Goal: Information Seeking & Learning: Learn about a topic

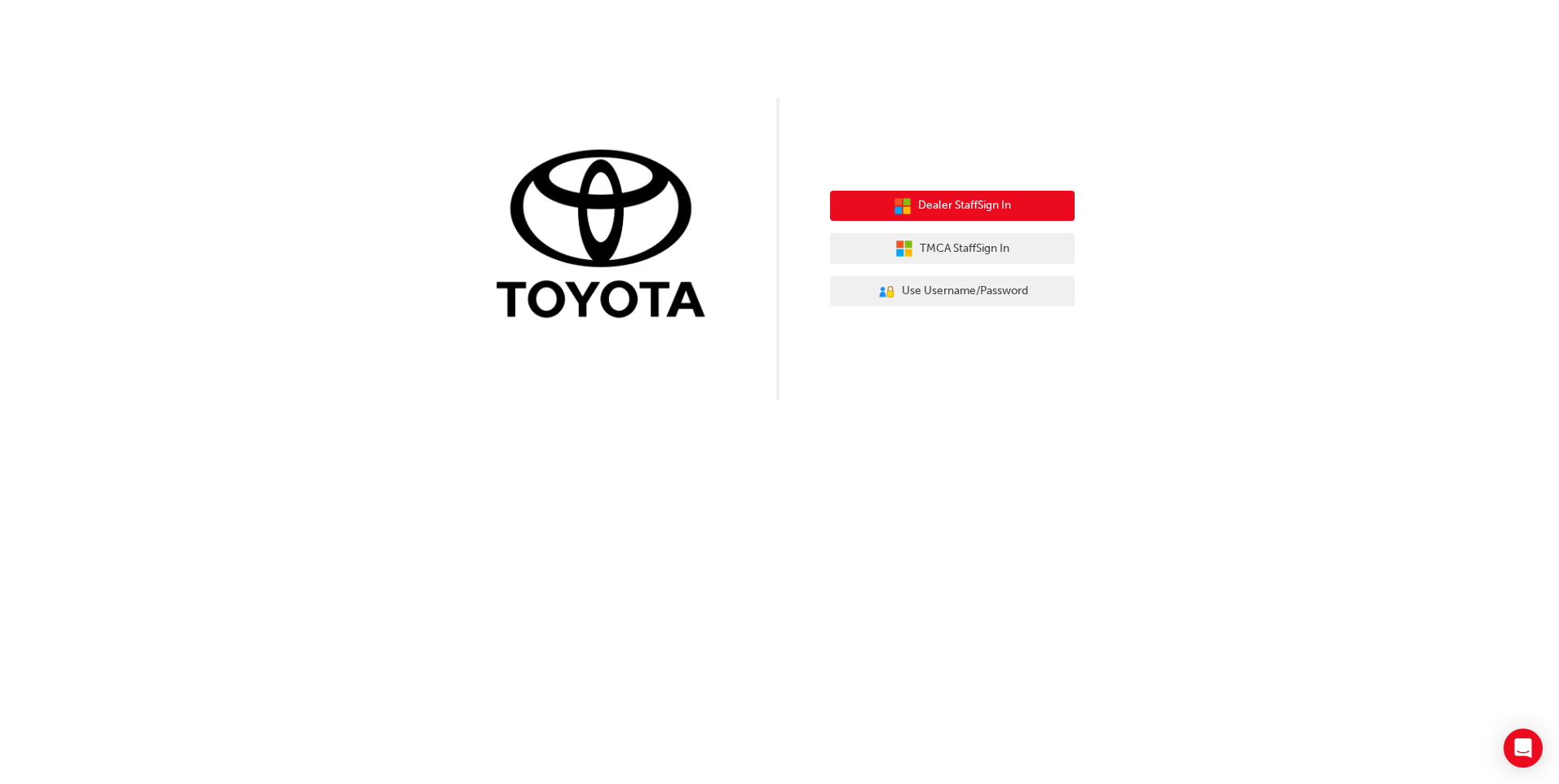
click at [970, 208] on span "Dealer Staff Sign In" at bounding box center [964, 206] width 93 height 19
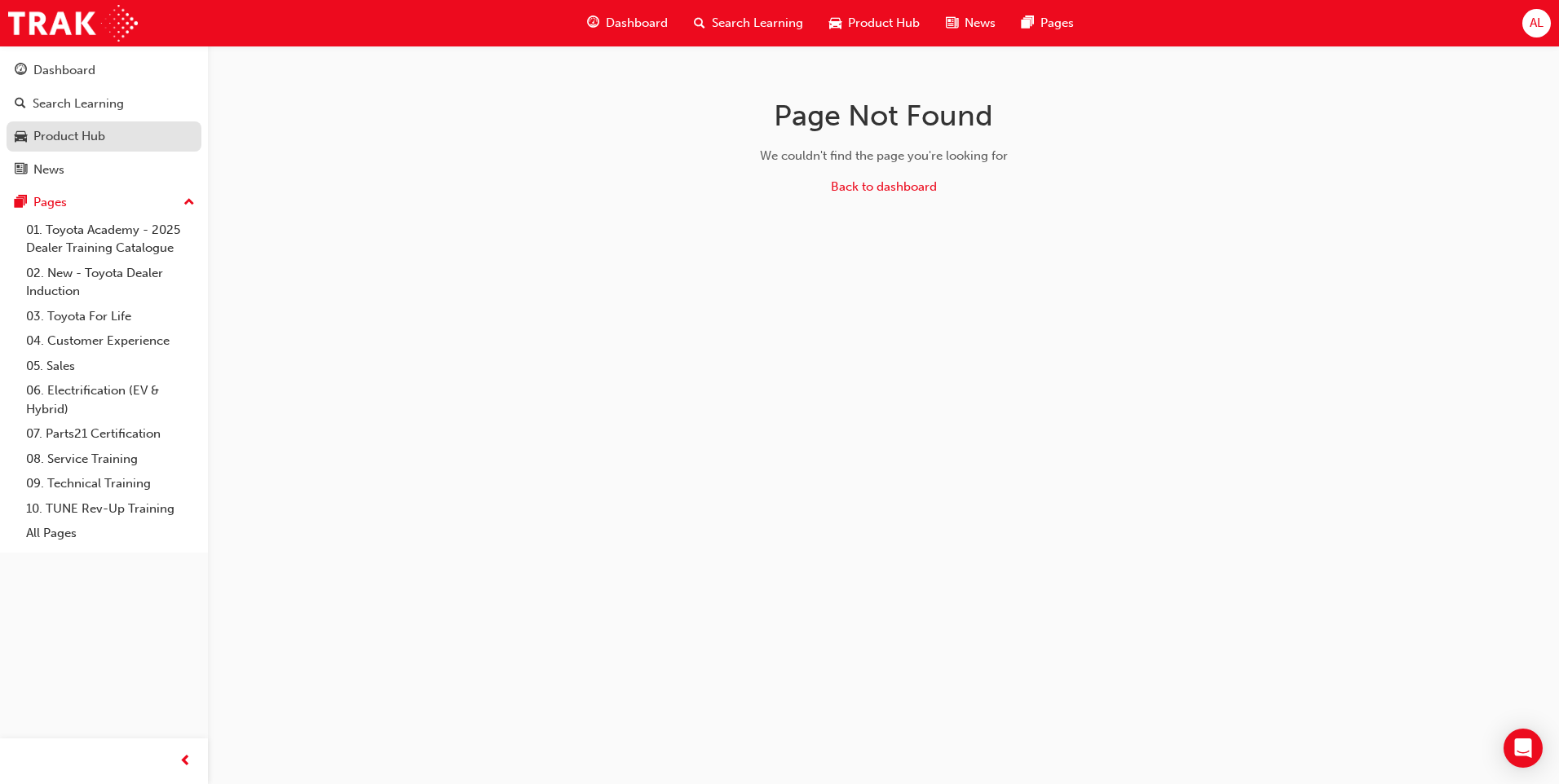
click at [70, 135] on div "Product Hub" at bounding box center [70, 136] width 72 height 19
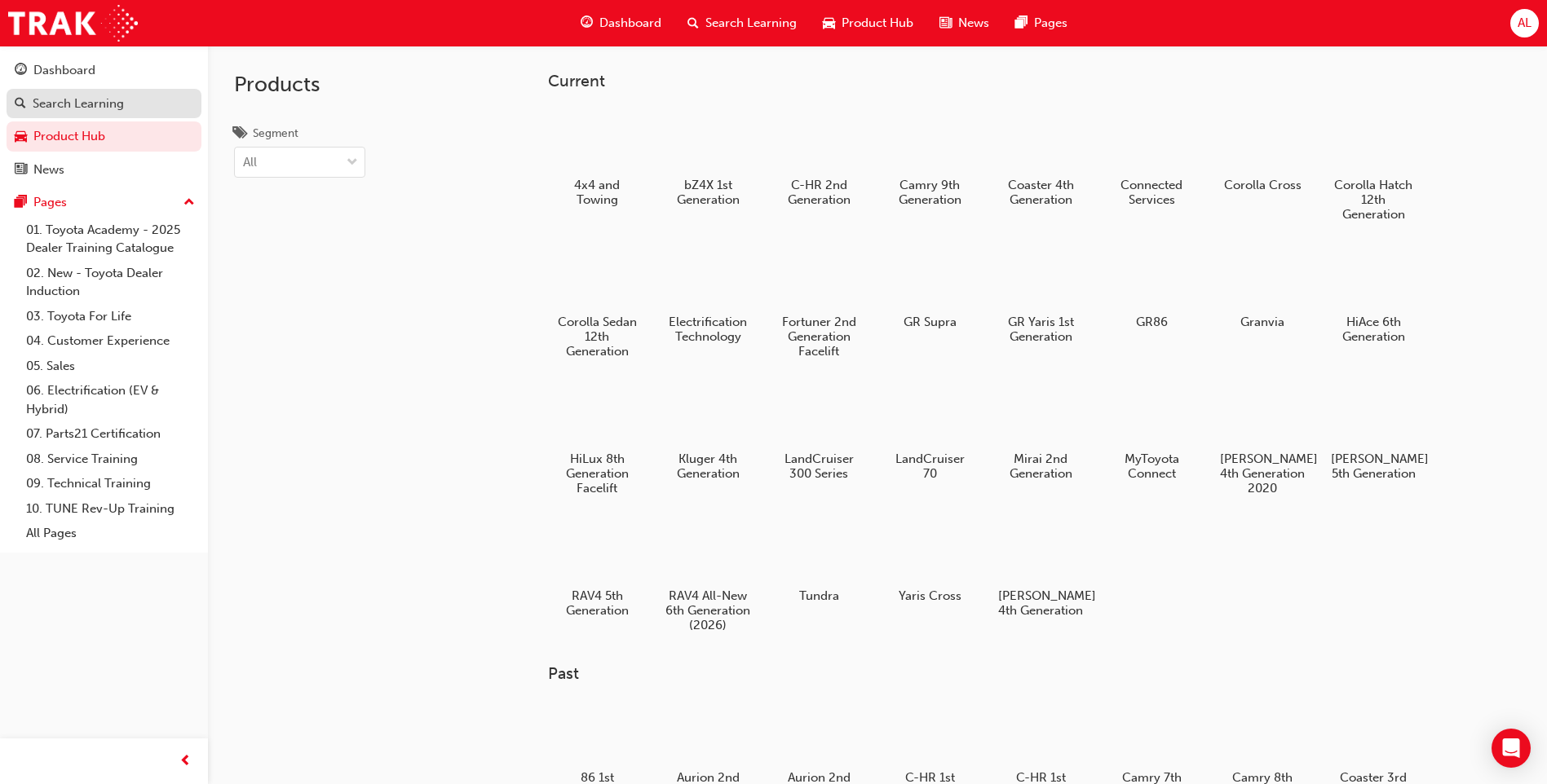
click at [99, 101] on div "Search Learning" at bounding box center [78, 103] width 91 height 19
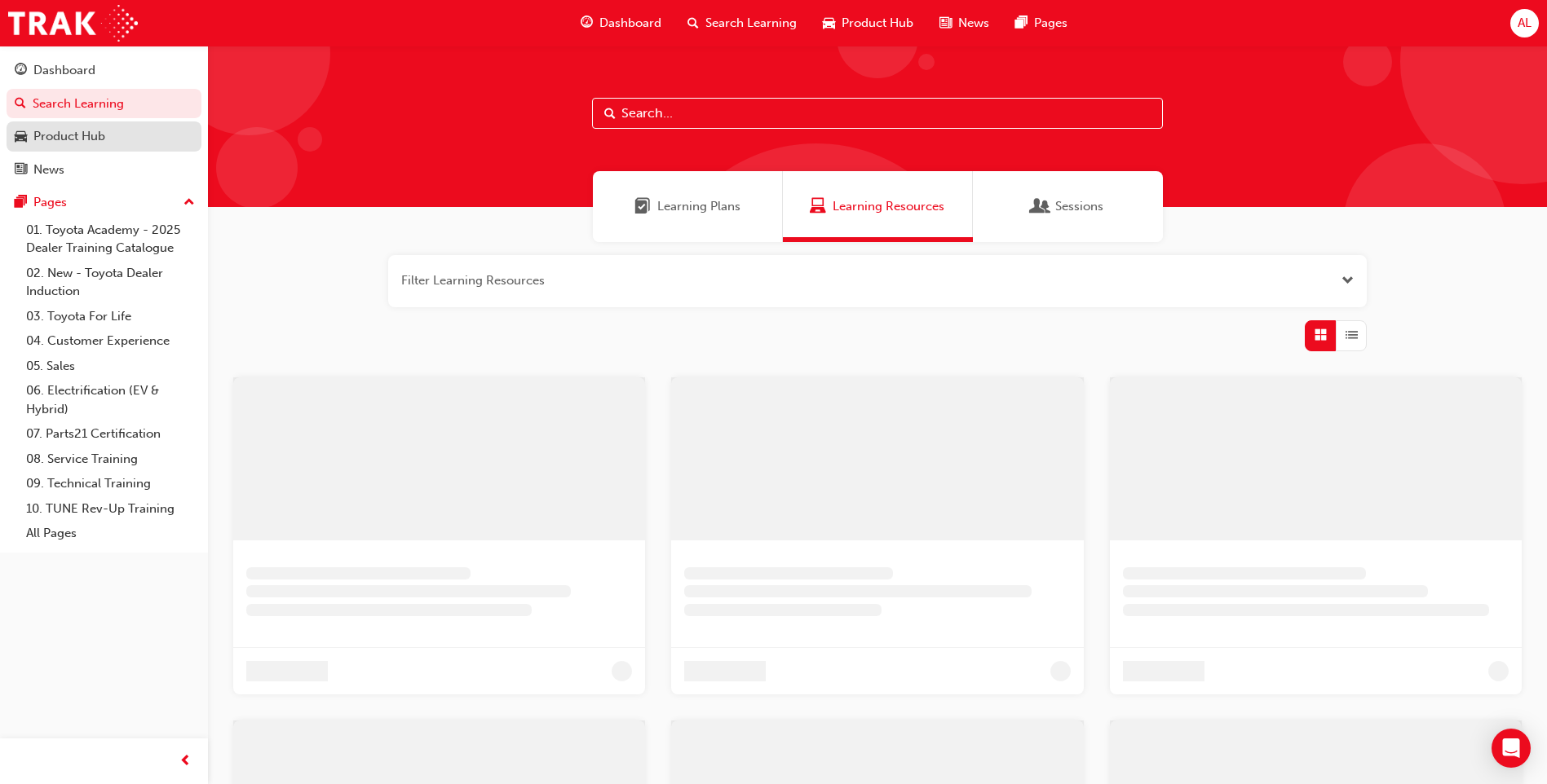
click at [110, 141] on div "Product Hub" at bounding box center [103, 136] width 178 height 20
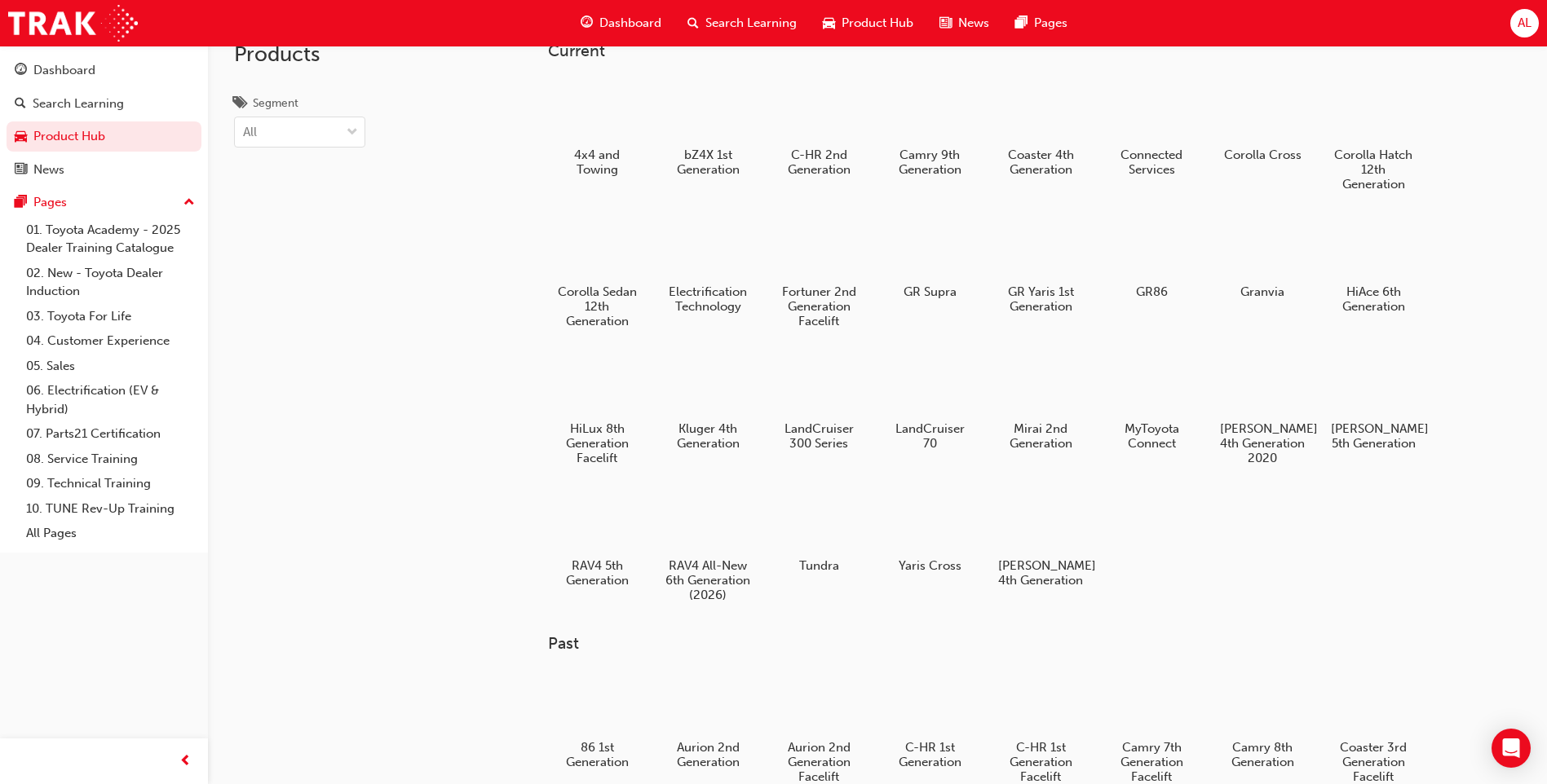
scroll to position [82, 0]
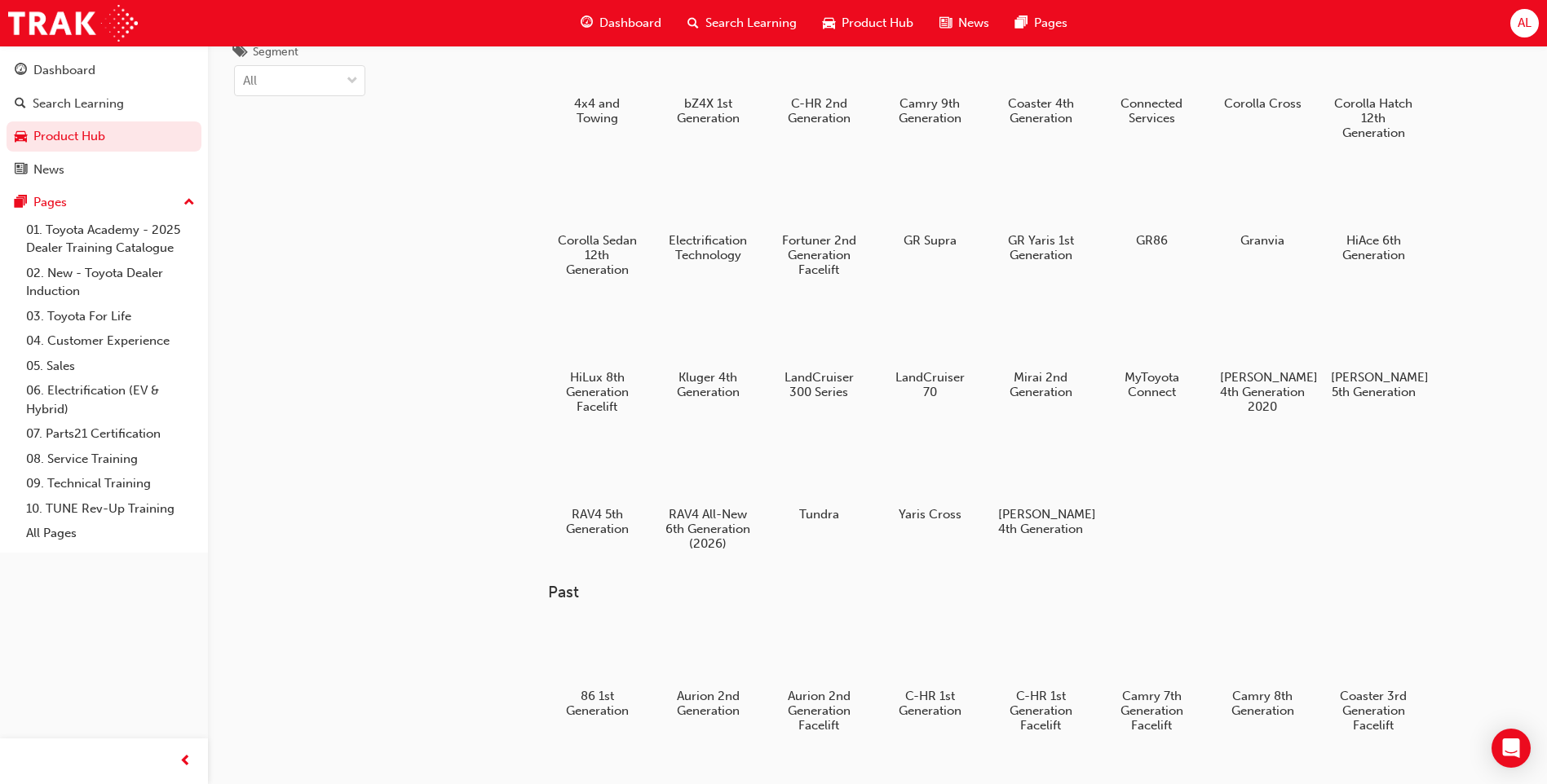
click at [637, 14] on span "Dashboard" at bounding box center [631, 23] width 62 height 19
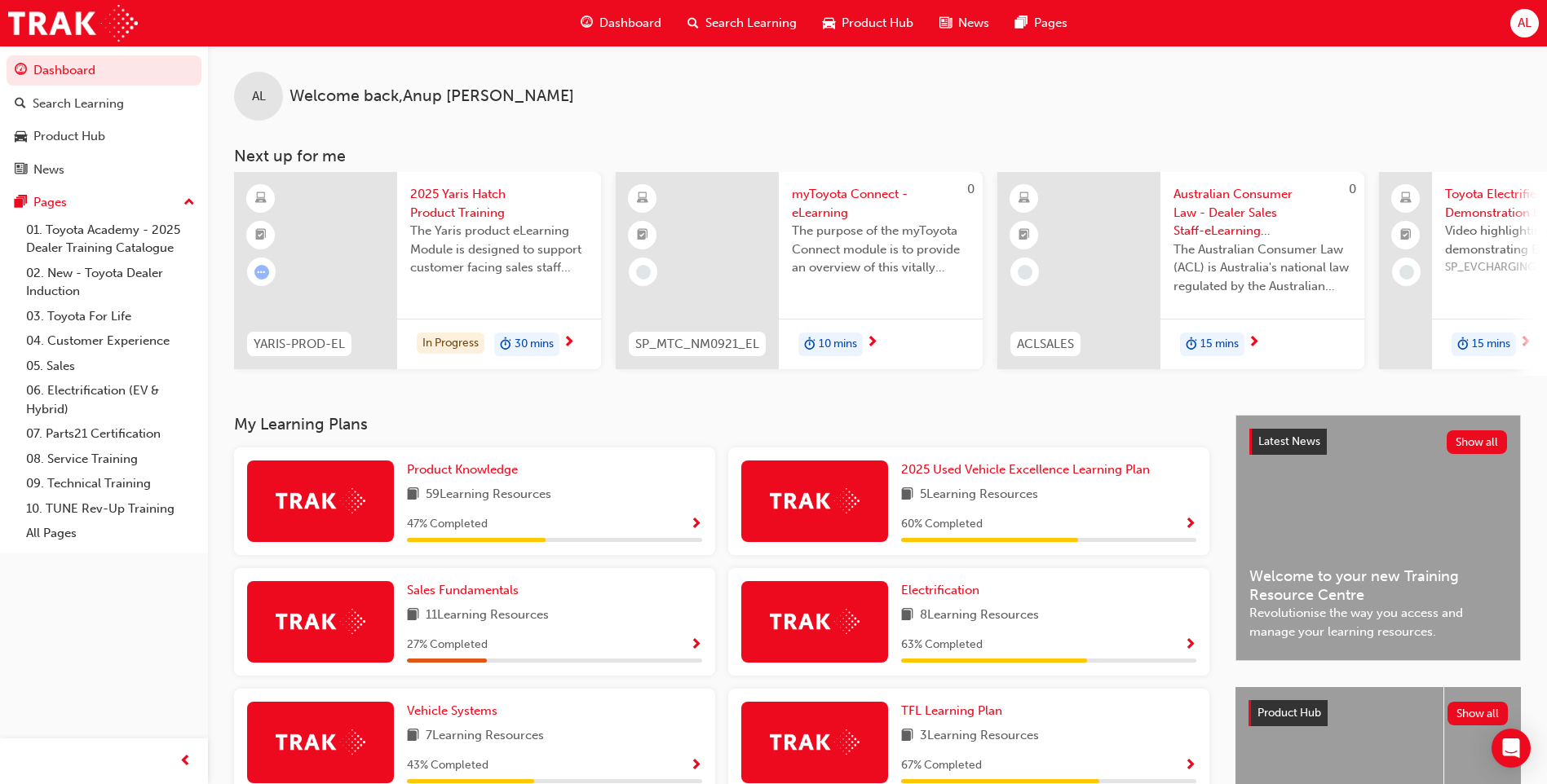
scroll to position [326, 0]
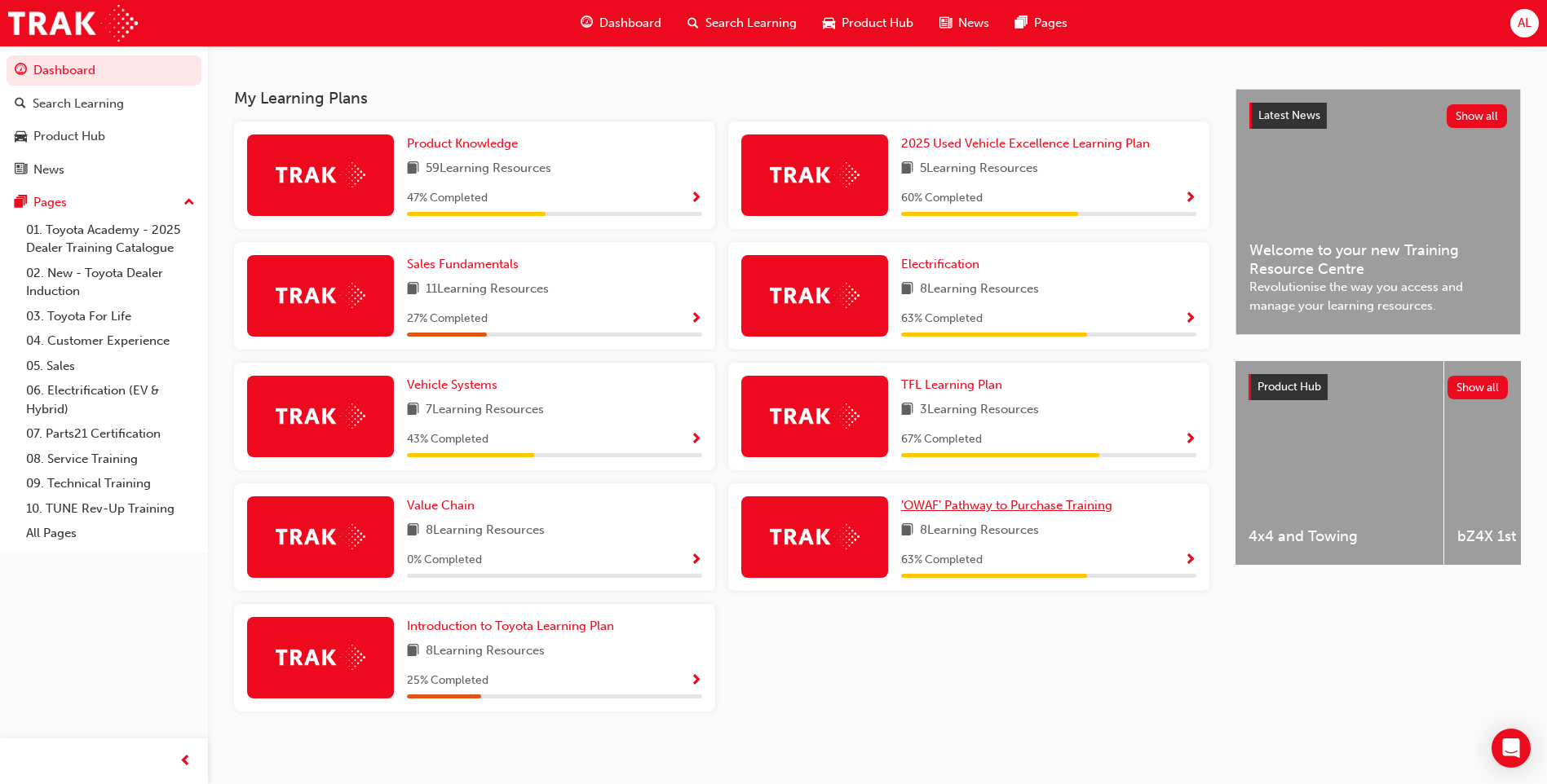
click at [1055, 507] on span "'OWAF' Pathway to Purchase Training" at bounding box center [1006, 505] width 211 height 14
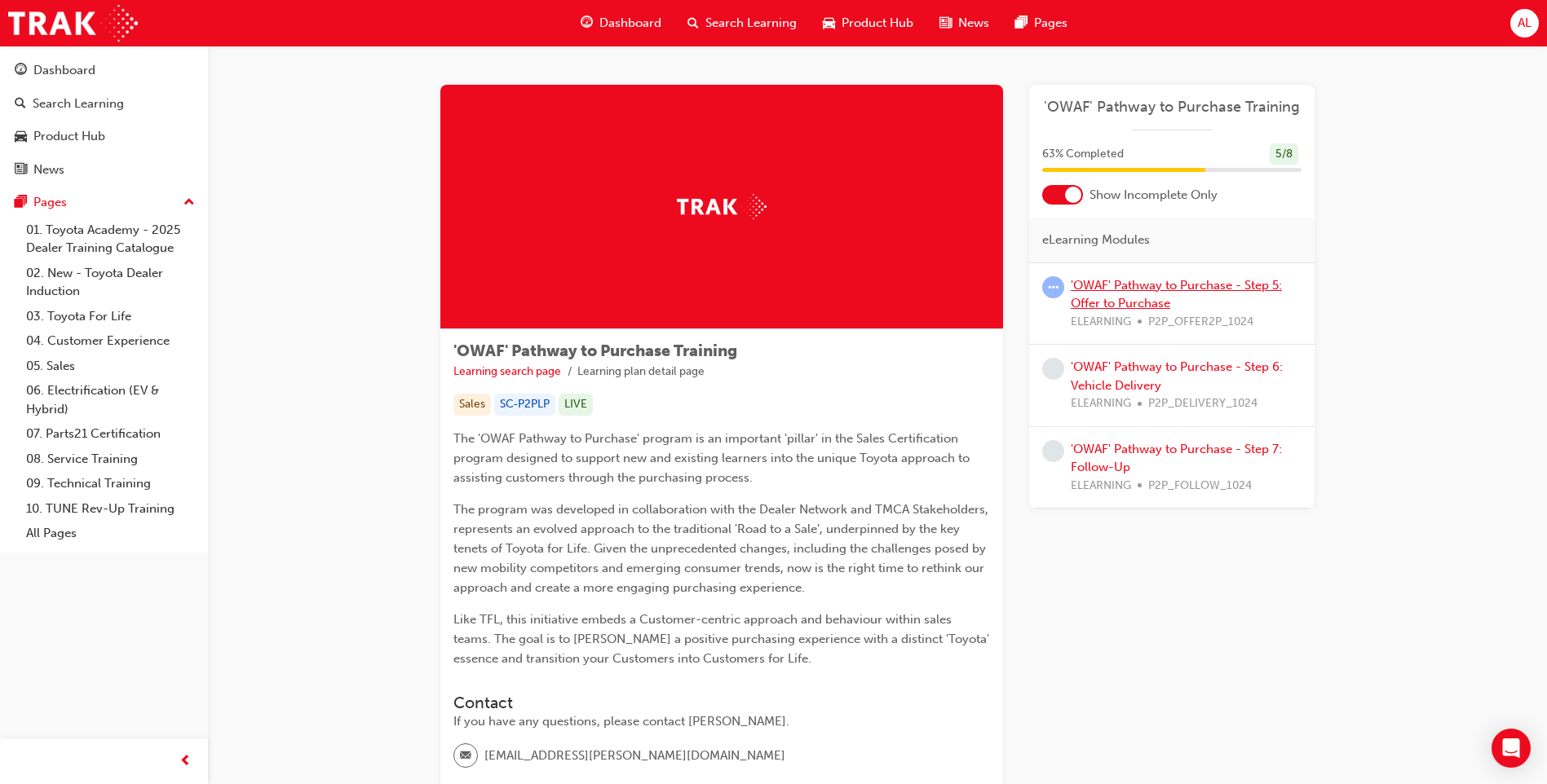
click at [1134, 296] on link "'OWAF' Pathway to Purchase - Step 5: Offer to Purchase" at bounding box center [1175, 295] width 211 height 34
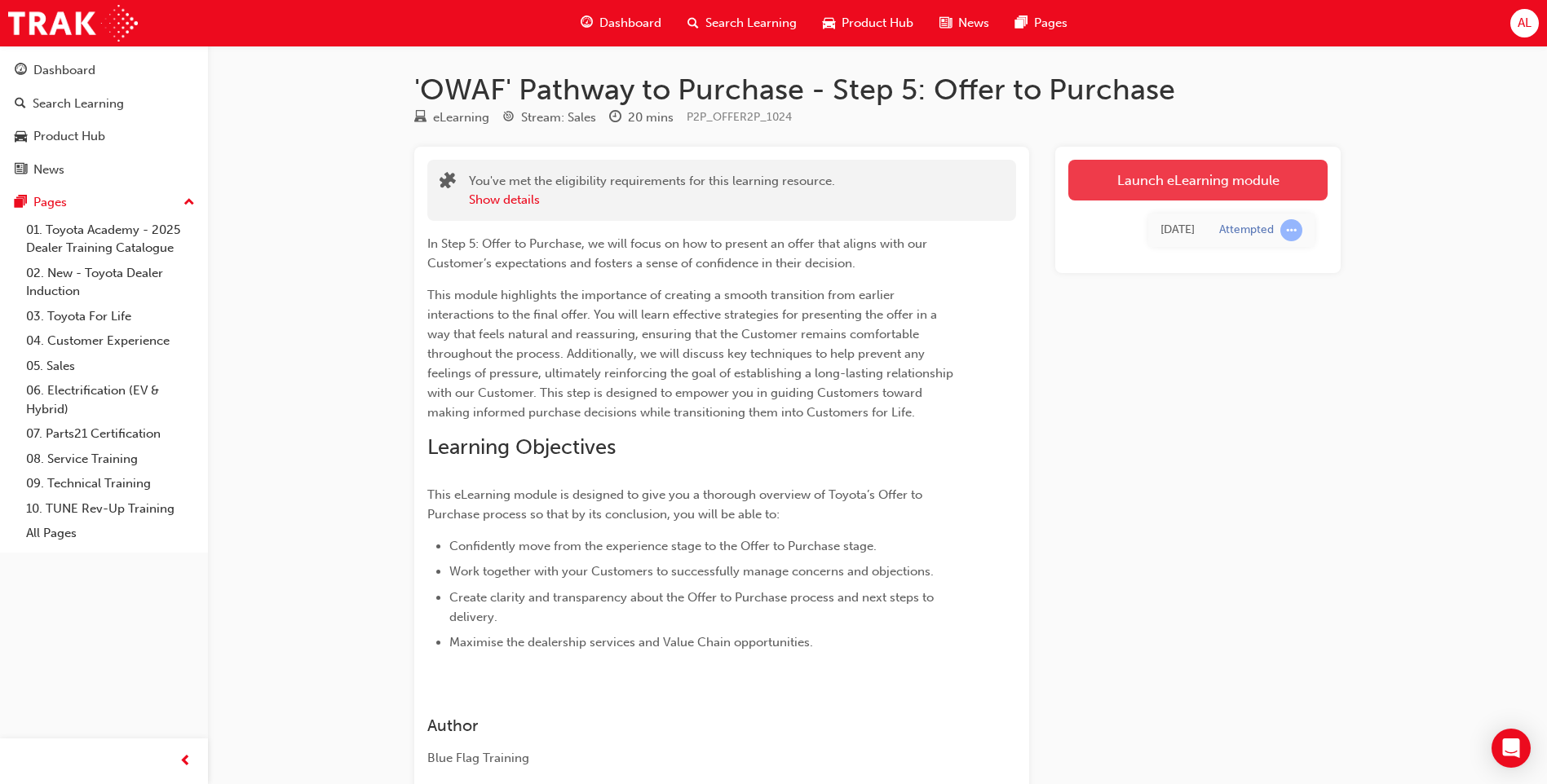
click at [1173, 187] on link "Launch eLearning module" at bounding box center [1198, 180] width 259 height 41
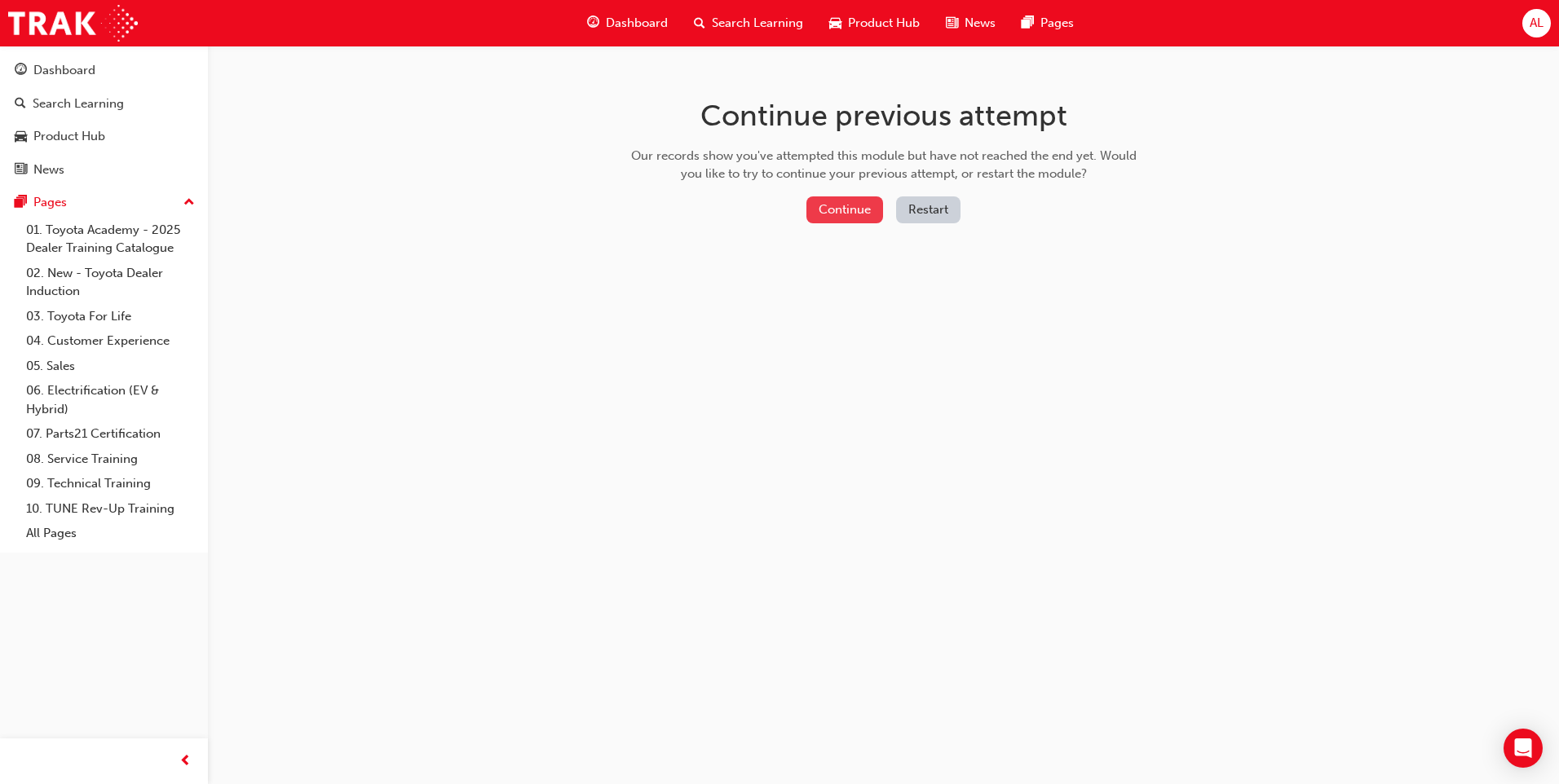
click at [846, 220] on button "Continue" at bounding box center [845, 210] width 77 height 27
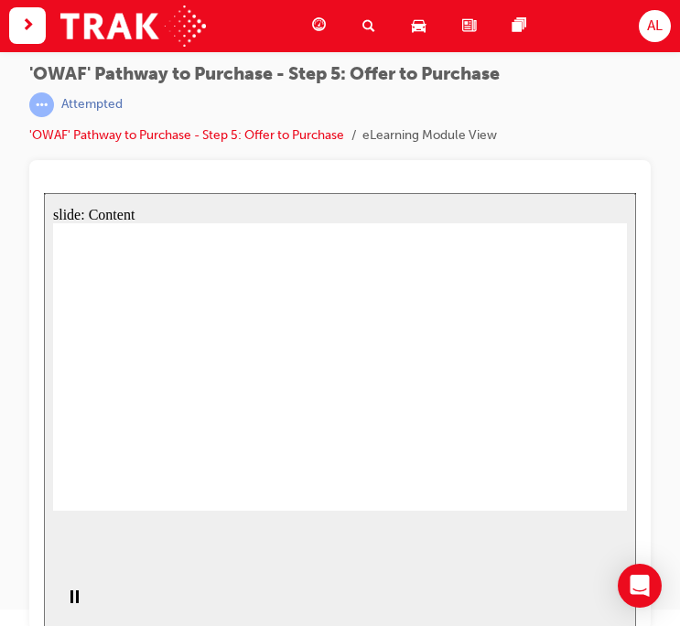
scroll to position [25, 0]
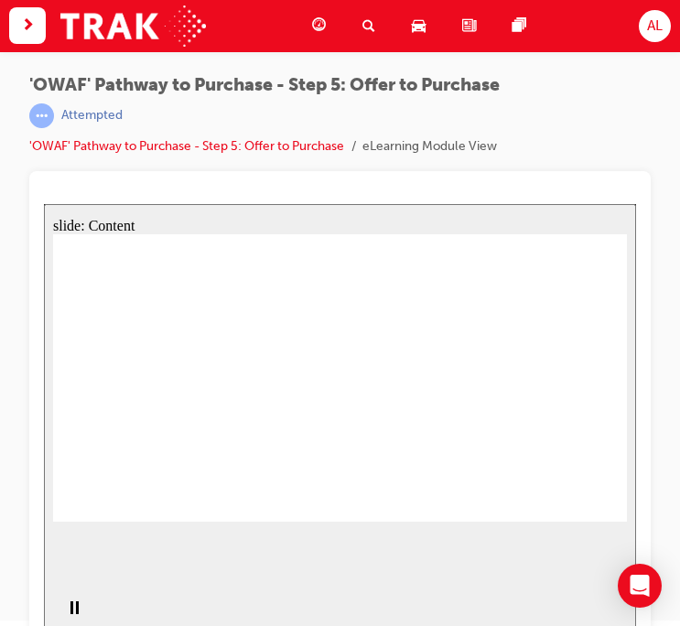
scroll to position [0, 0]
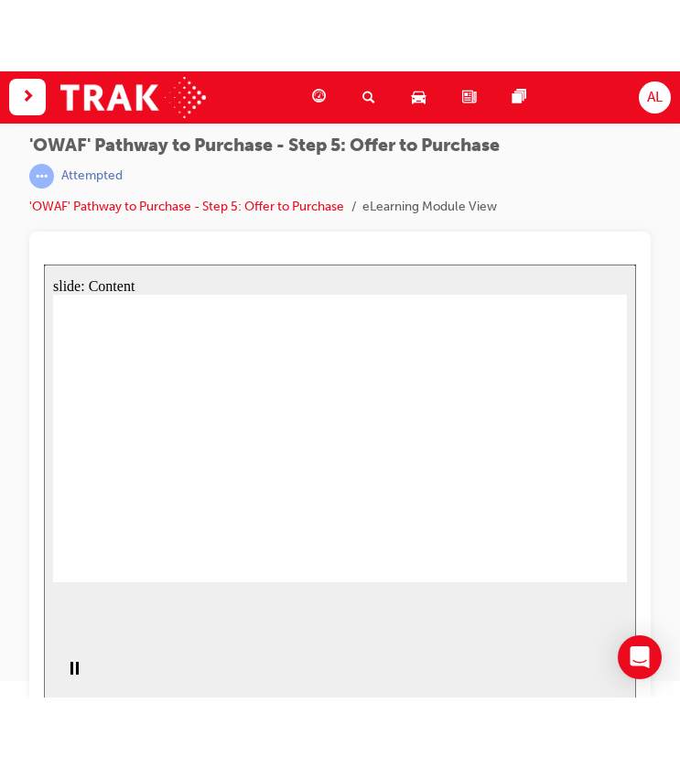
scroll to position [25, 0]
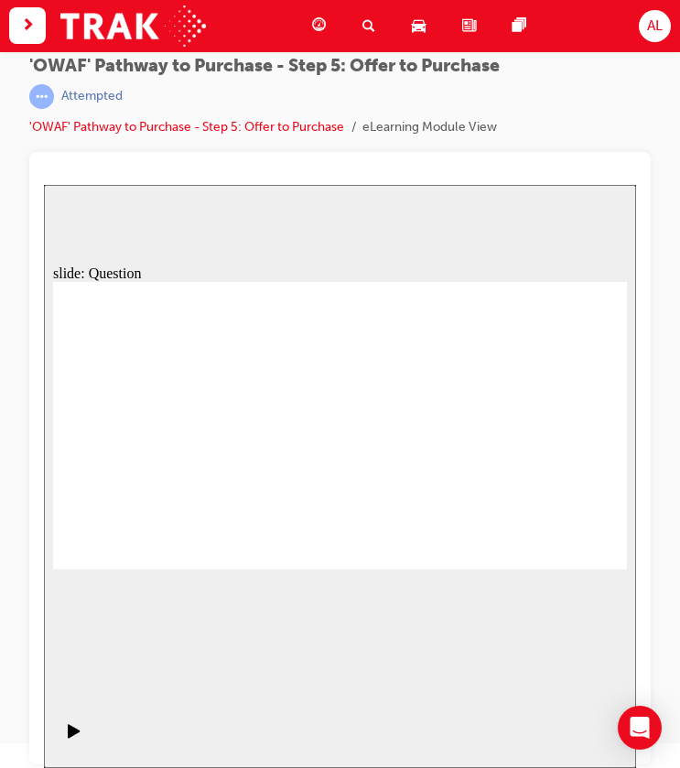
radio input "true"
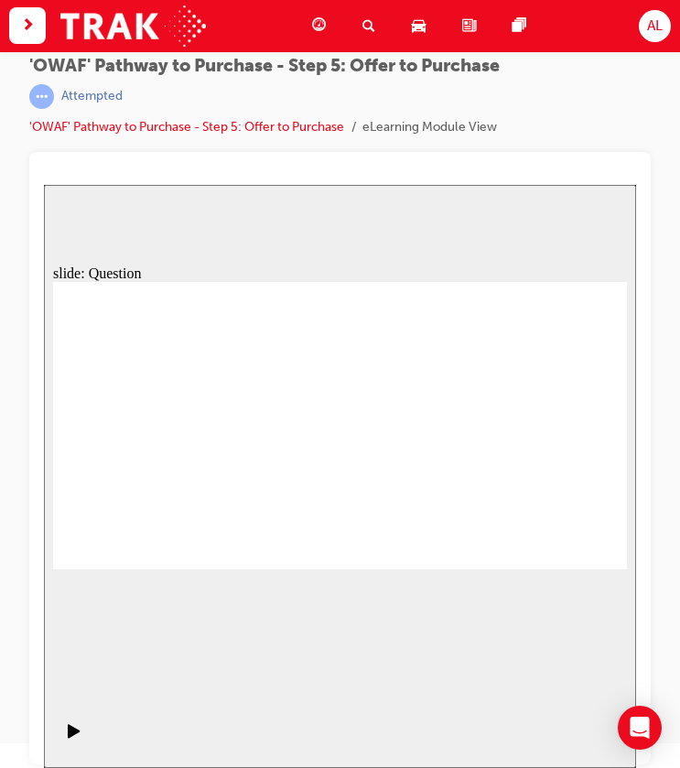
drag, startPoint x: 129, startPoint y: 390, endPoint x: 165, endPoint y: 474, distance: 91.4
drag, startPoint x: 219, startPoint y: 412, endPoint x: 297, endPoint y: 509, distance: 124.9
drag, startPoint x: 309, startPoint y: 414, endPoint x: 443, endPoint y: 513, distance: 166.7
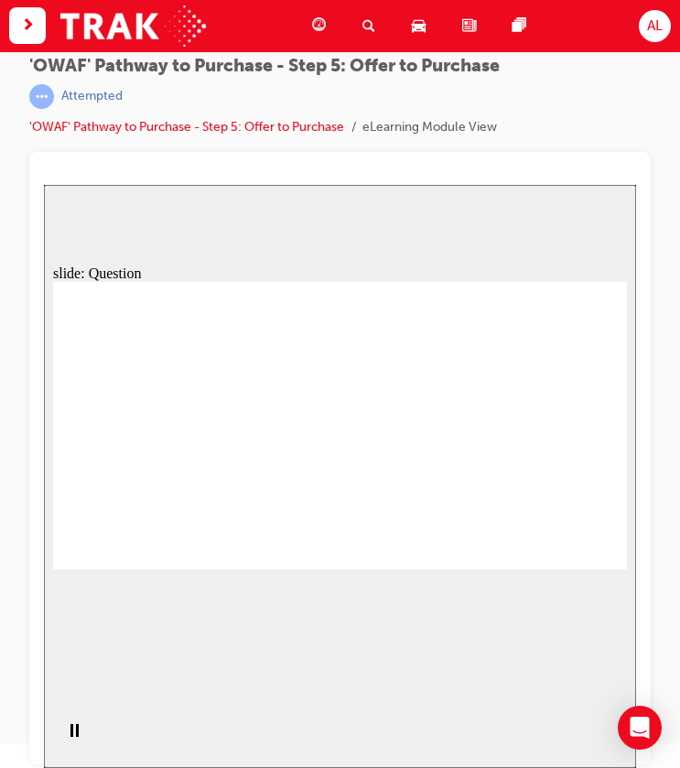
drag, startPoint x: 389, startPoint y: 425, endPoint x: 545, endPoint y: 526, distance: 186.5
drag, startPoint x: 196, startPoint y: 420, endPoint x: 287, endPoint y: 506, distance: 125.6
drag, startPoint x: 300, startPoint y: 424, endPoint x: 437, endPoint y: 515, distance: 165.0
drag, startPoint x: 395, startPoint y: 418, endPoint x: 523, endPoint y: 501, distance: 152.8
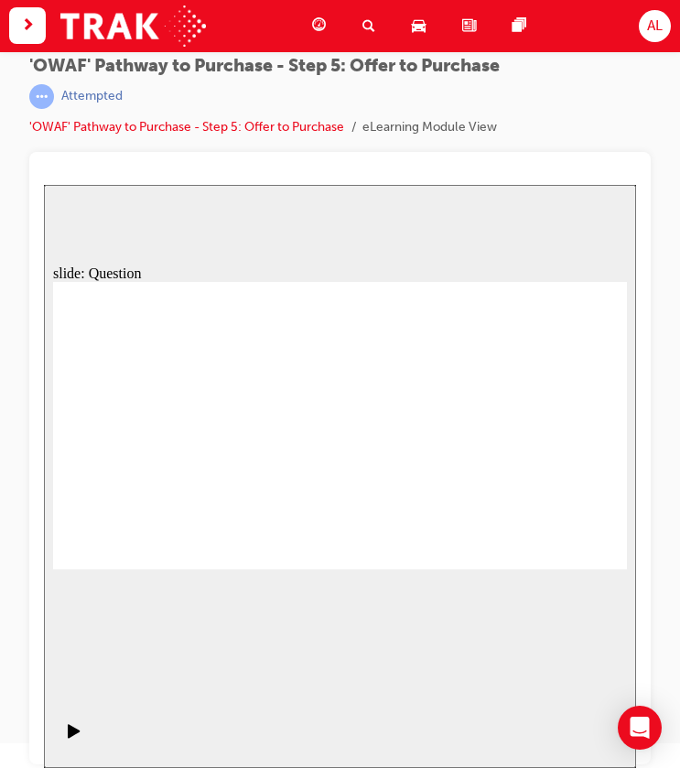
drag, startPoint x: 457, startPoint y: 412, endPoint x: 154, endPoint y: 409, distance: 302.9
drag, startPoint x: 452, startPoint y: 447, endPoint x: 157, endPoint y: 442, distance: 294.7
drag, startPoint x: 471, startPoint y: 490, endPoint x: 301, endPoint y: 387, distance: 199.1
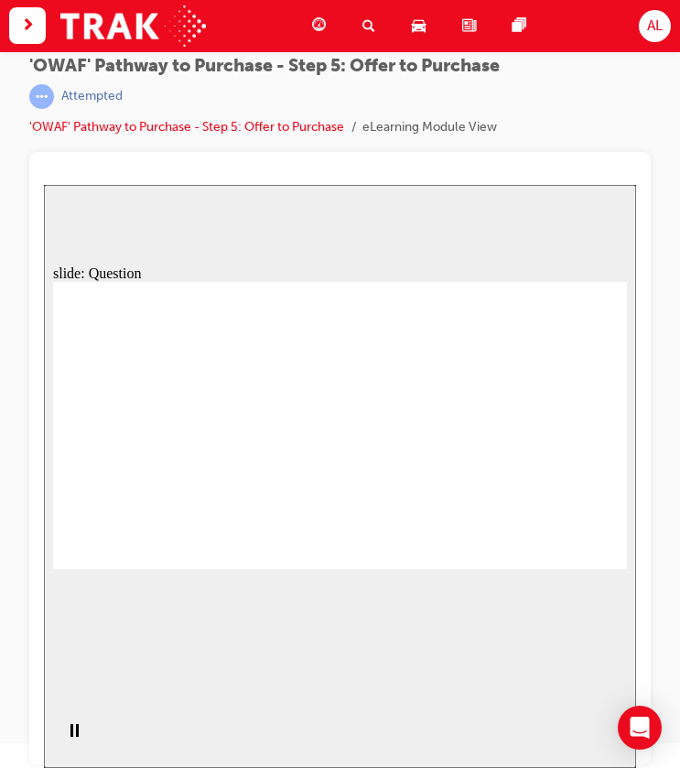
drag, startPoint x: 564, startPoint y: 404, endPoint x: 305, endPoint y: 436, distance: 260.9
drag, startPoint x: 292, startPoint y: 399, endPoint x: 305, endPoint y: 406, distance: 14.8
drag, startPoint x: 297, startPoint y: 434, endPoint x: 307, endPoint y: 440, distance: 11.2
drag, startPoint x: 536, startPoint y: 448, endPoint x: 281, endPoint y: 501, distance: 260.6
drag, startPoint x: 510, startPoint y: 486, endPoint x: 119, endPoint y: 491, distance: 390.7
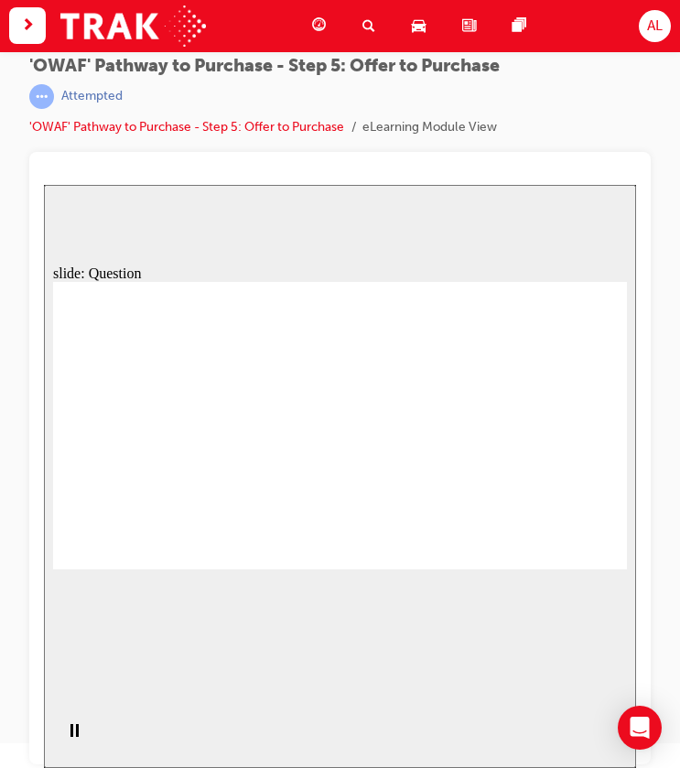
drag, startPoint x: 434, startPoint y: 446, endPoint x: 271, endPoint y: 431, distance: 163.5
drag, startPoint x: 386, startPoint y: 488, endPoint x: 220, endPoint y: 482, distance: 166.6
drag, startPoint x: 210, startPoint y: 488, endPoint x: 326, endPoint y: 492, distance: 115.4
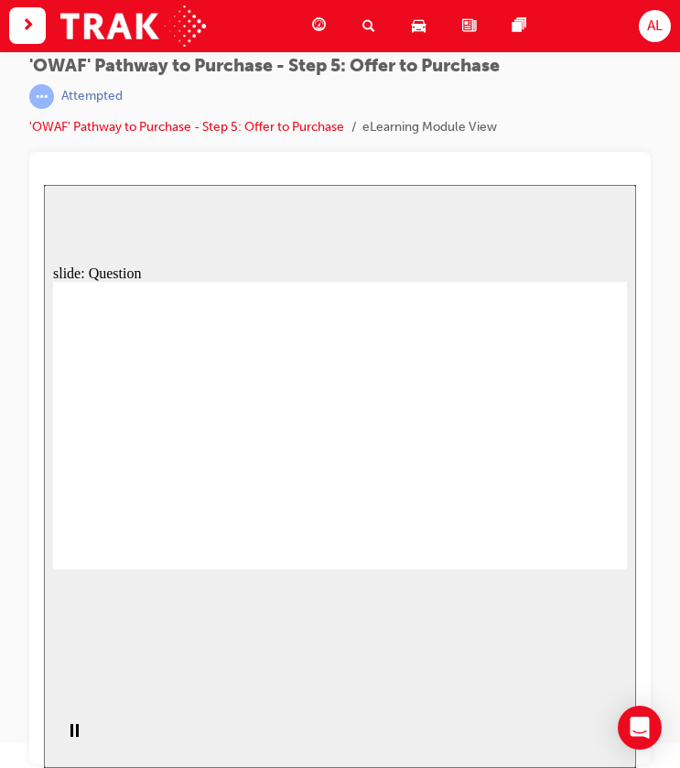
drag, startPoint x: 300, startPoint y: 437, endPoint x: 178, endPoint y: 404, distance: 126.3
drag, startPoint x: 579, startPoint y: 444, endPoint x: 165, endPoint y: 426, distance: 414.9
drag, startPoint x: 148, startPoint y: 406, endPoint x: 162, endPoint y: 408, distance: 13.8
drag, startPoint x: 553, startPoint y: 490, endPoint x: 313, endPoint y: 435, distance: 245.9
drag, startPoint x: 326, startPoint y: 507, endPoint x: 302, endPoint y: 493, distance: 27.5
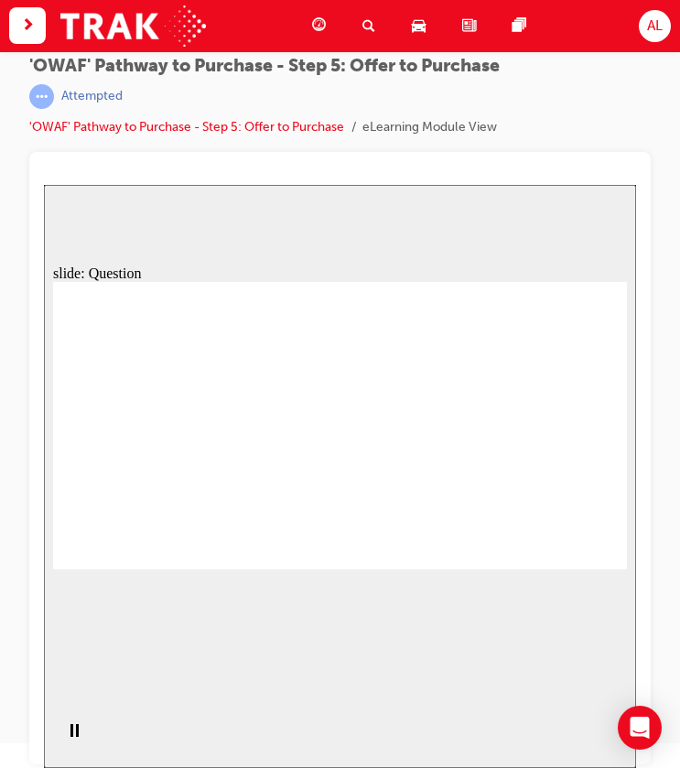
drag, startPoint x: 309, startPoint y: 491, endPoint x: 299, endPoint y: 492, distance: 10.1
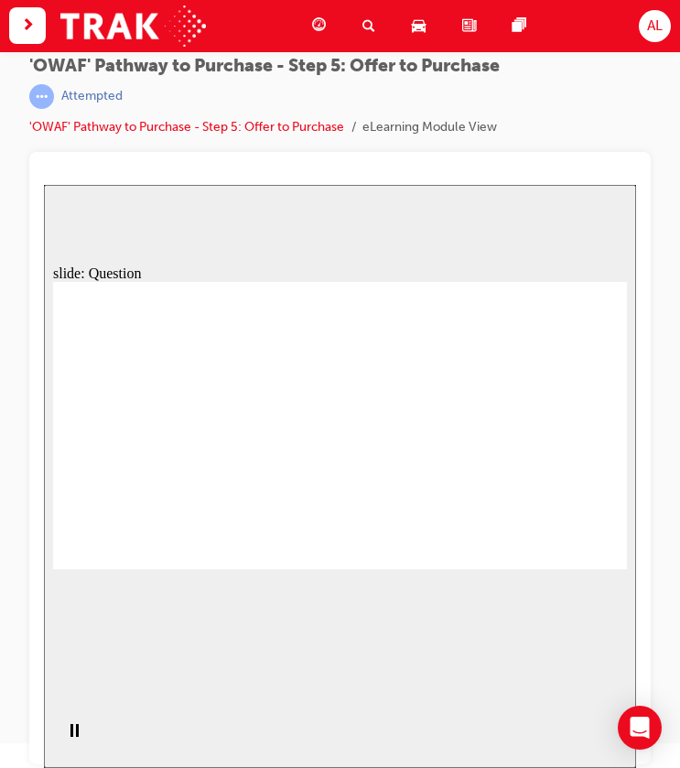
checkbox input "true"
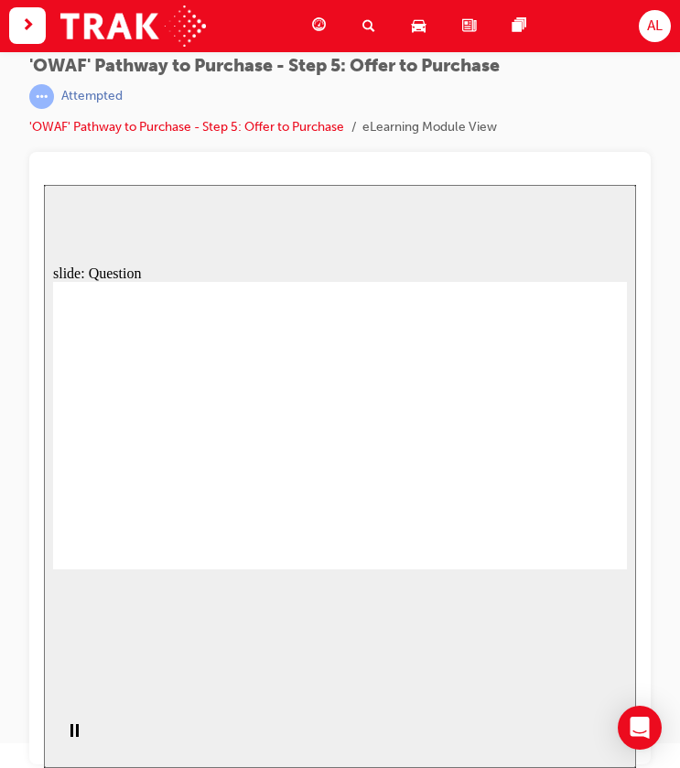
drag, startPoint x: 465, startPoint y: 321, endPoint x: 515, endPoint y: 382, distance: 78.6
drag, startPoint x: 406, startPoint y: 351, endPoint x: 472, endPoint y: 331, distance: 68.9
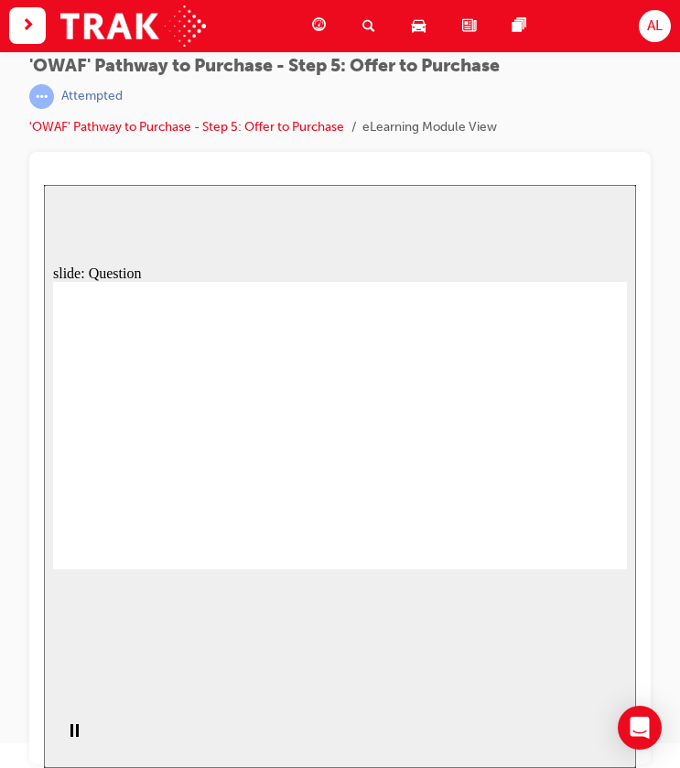
radio input "true"
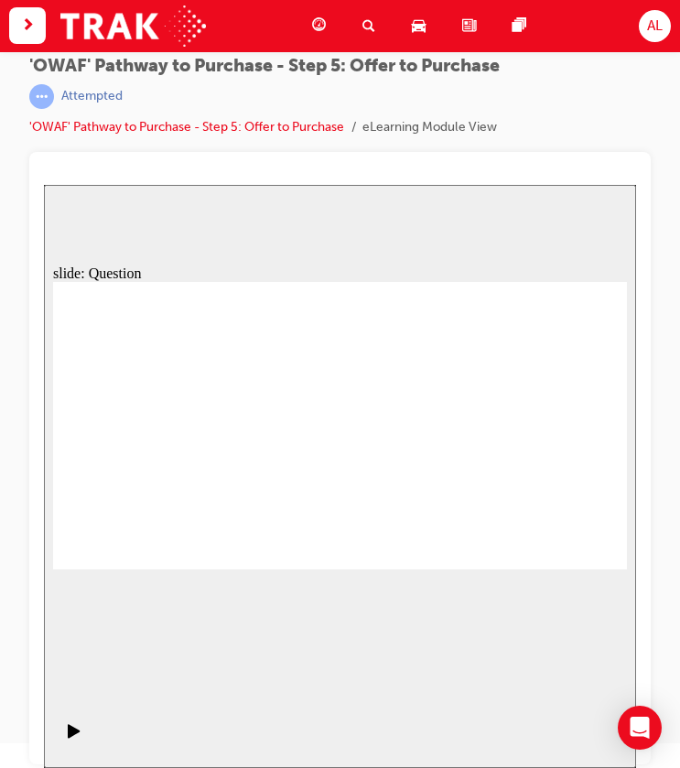
radio input "true"
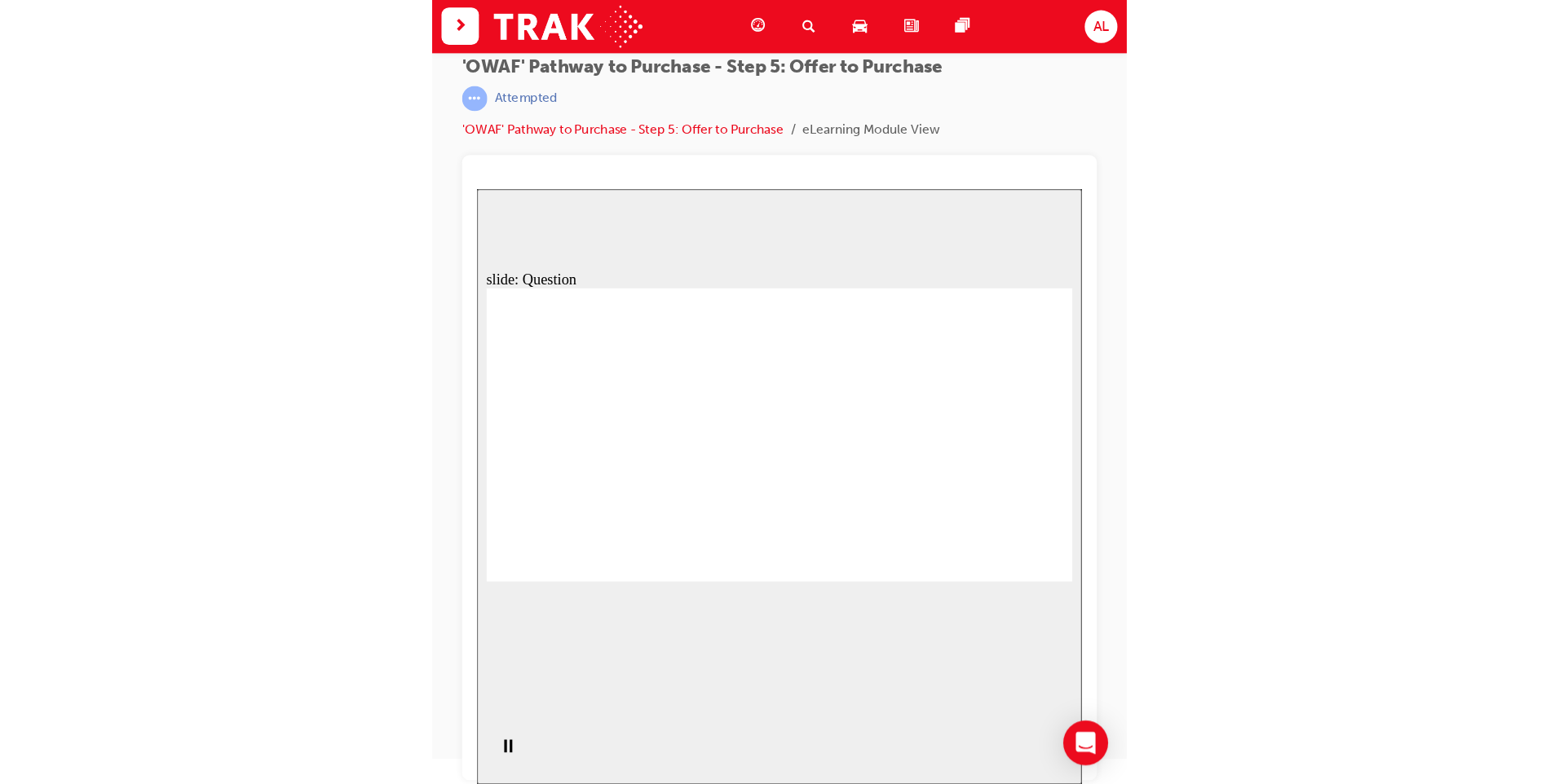
scroll to position [0, 0]
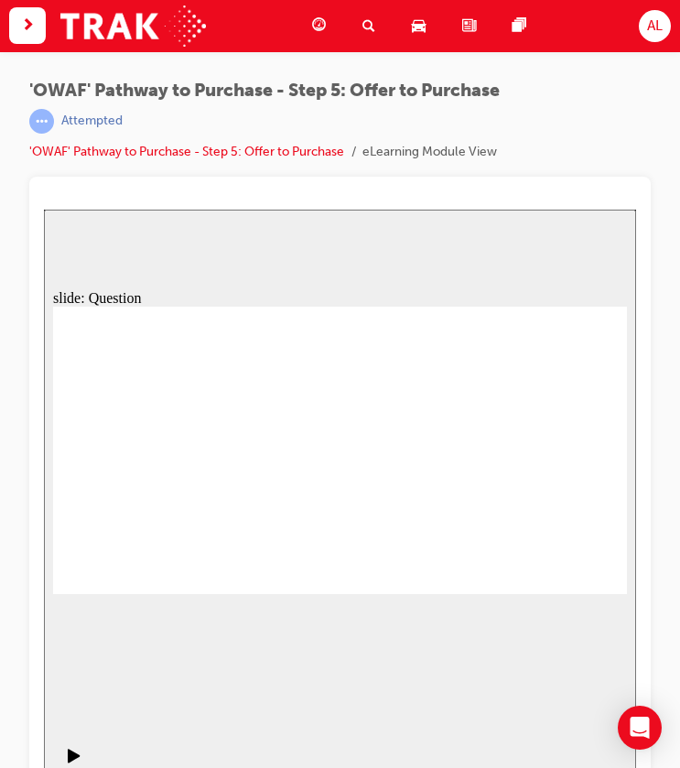
drag, startPoint x: 478, startPoint y: 441, endPoint x: 461, endPoint y: 439, distance: 16.6
drag, startPoint x: 560, startPoint y: 427, endPoint x: 176, endPoint y: 504, distance: 391.9
drag, startPoint x: 476, startPoint y: 429, endPoint x: 300, endPoint y: 501, distance: 190.0
drag, startPoint x: 123, startPoint y: 436, endPoint x: 394, endPoint y: 515, distance: 283.2
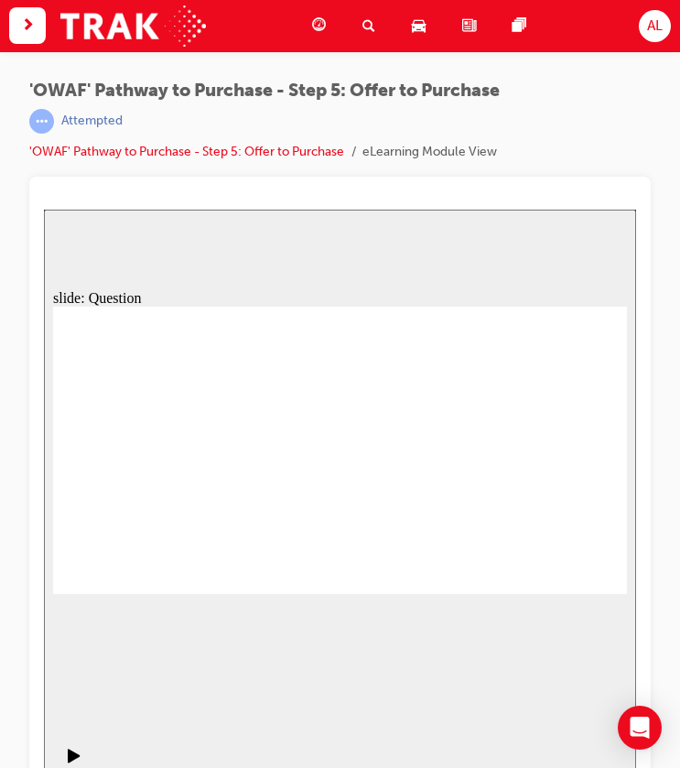
drag, startPoint x: 279, startPoint y: 434, endPoint x: 508, endPoint y: 514, distance: 242.5
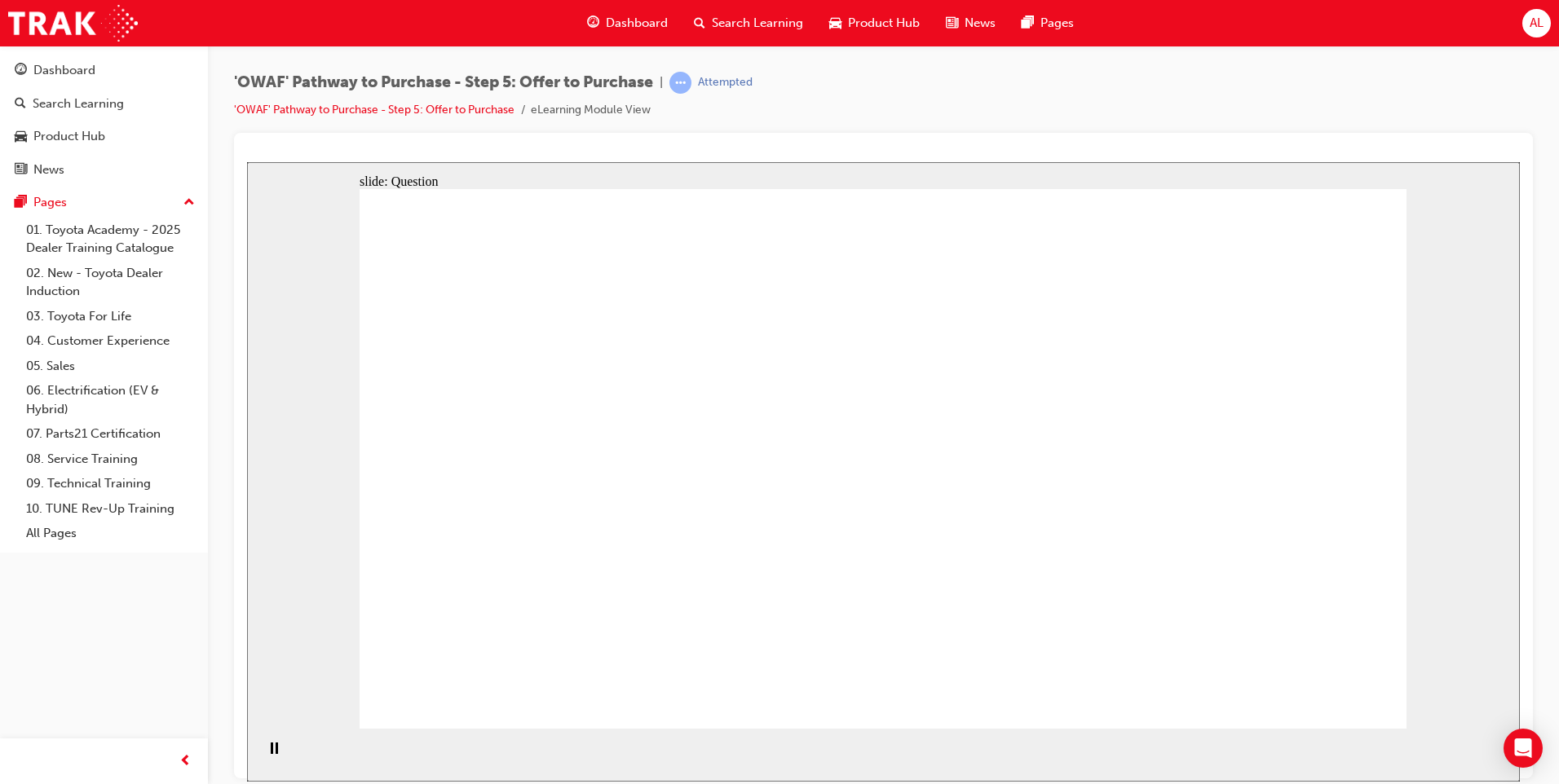
drag, startPoint x: 1084, startPoint y: 436, endPoint x: 529, endPoint y: 418, distance: 555.3
drag, startPoint x: 1116, startPoint y: 521, endPoint x: 830, endPoint y: 430, distance: 300.1
drag, startPoint x: 1118, startPoint y: 597, endPoint x: 830, endPoint y: 498, distance: 304.5
drag, startPoint x: 1299, startPoint y: 437, endPoint x: 563, endPoint y: 491, distance: 738.0
drag, startPoint x: 1262, startPoint y: 523, endPoint x: 797, endPoint y: 571, distance: 467.5
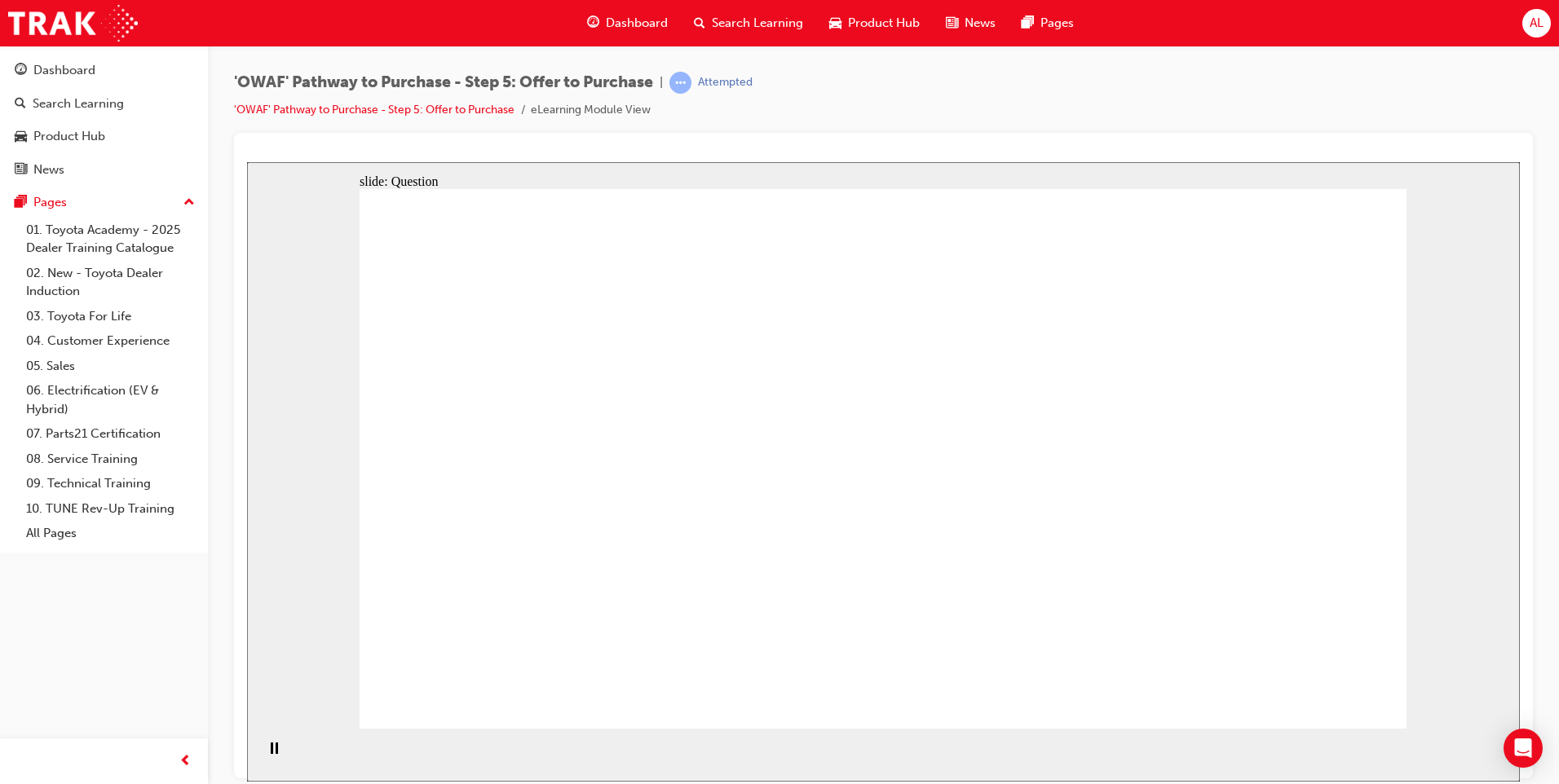
drag, startPoint x: 1269, startPoint y: 588, endPoint x: 551, endPoint y: 554, distance: 718.8
drag, startPoint x: 1309, startPoint y: 707, endPoint x: 1309, endPoint y: 699, distance: 8.0
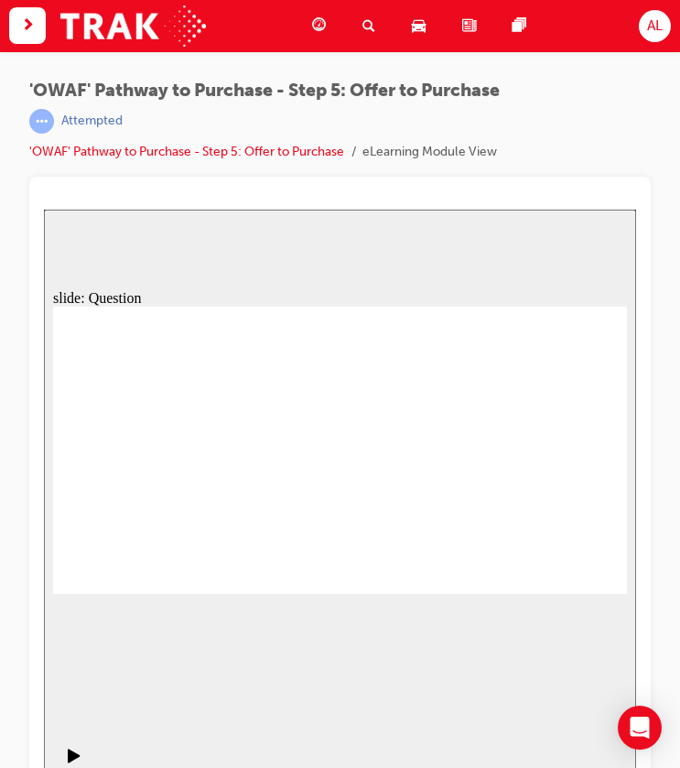
checkbox input "true"
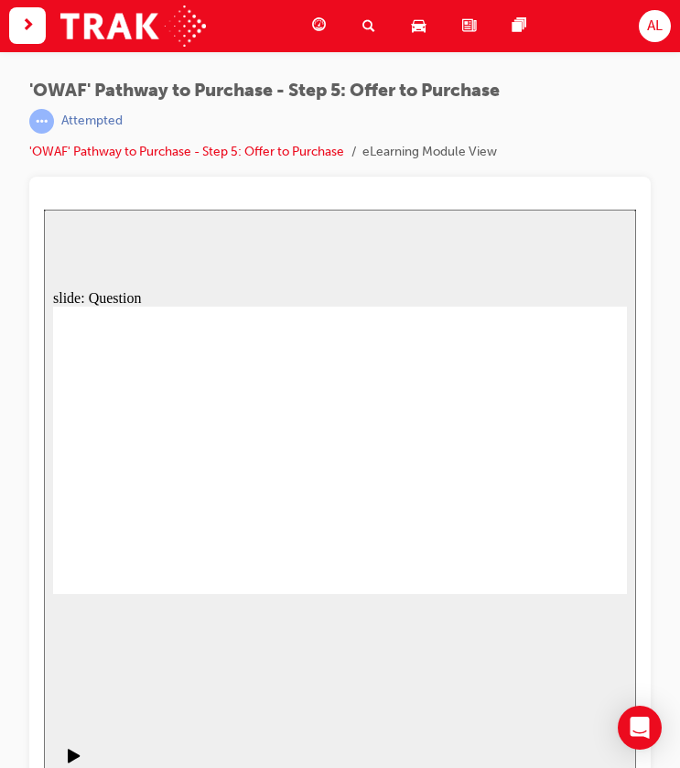
checkbox input "true"
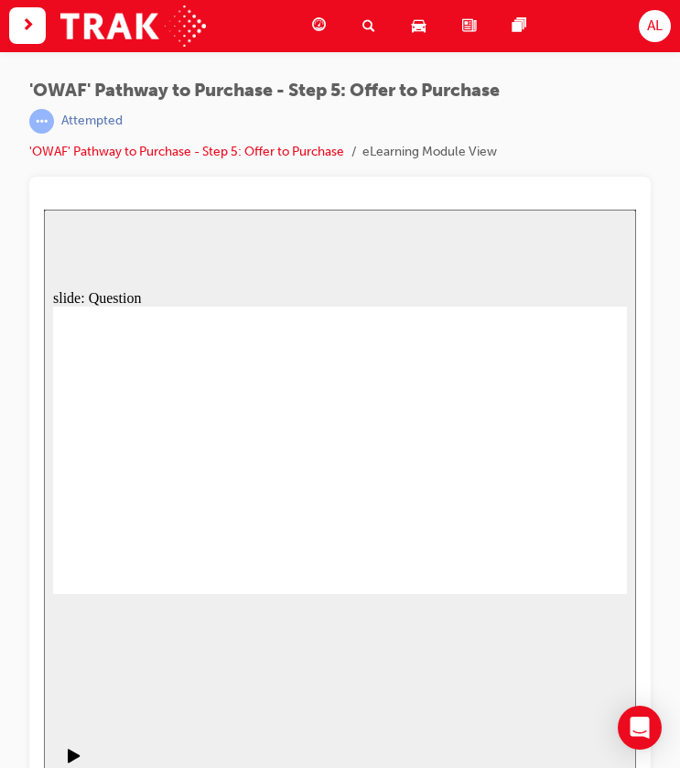
checkbox input "true"
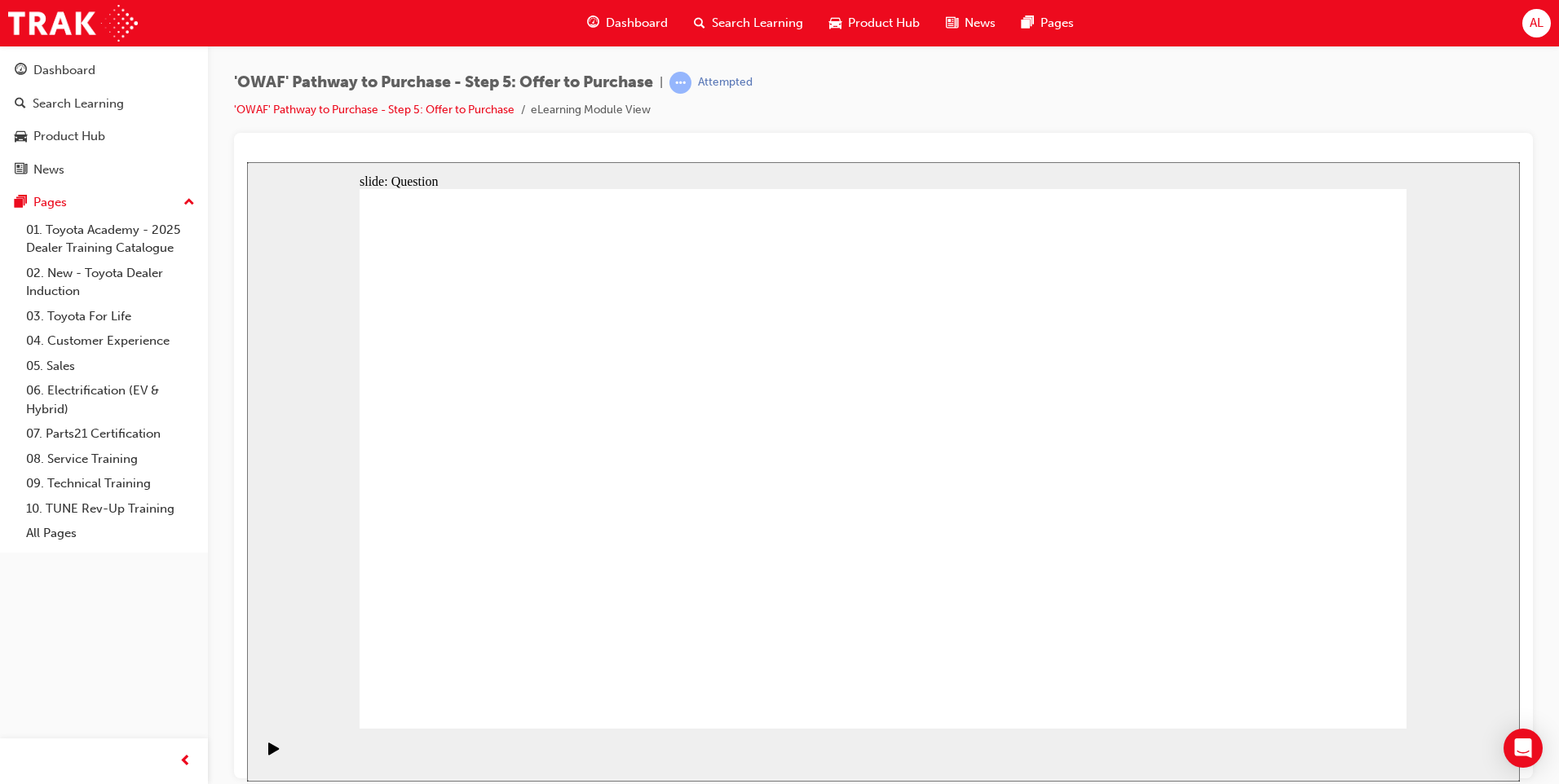
radio input "true"
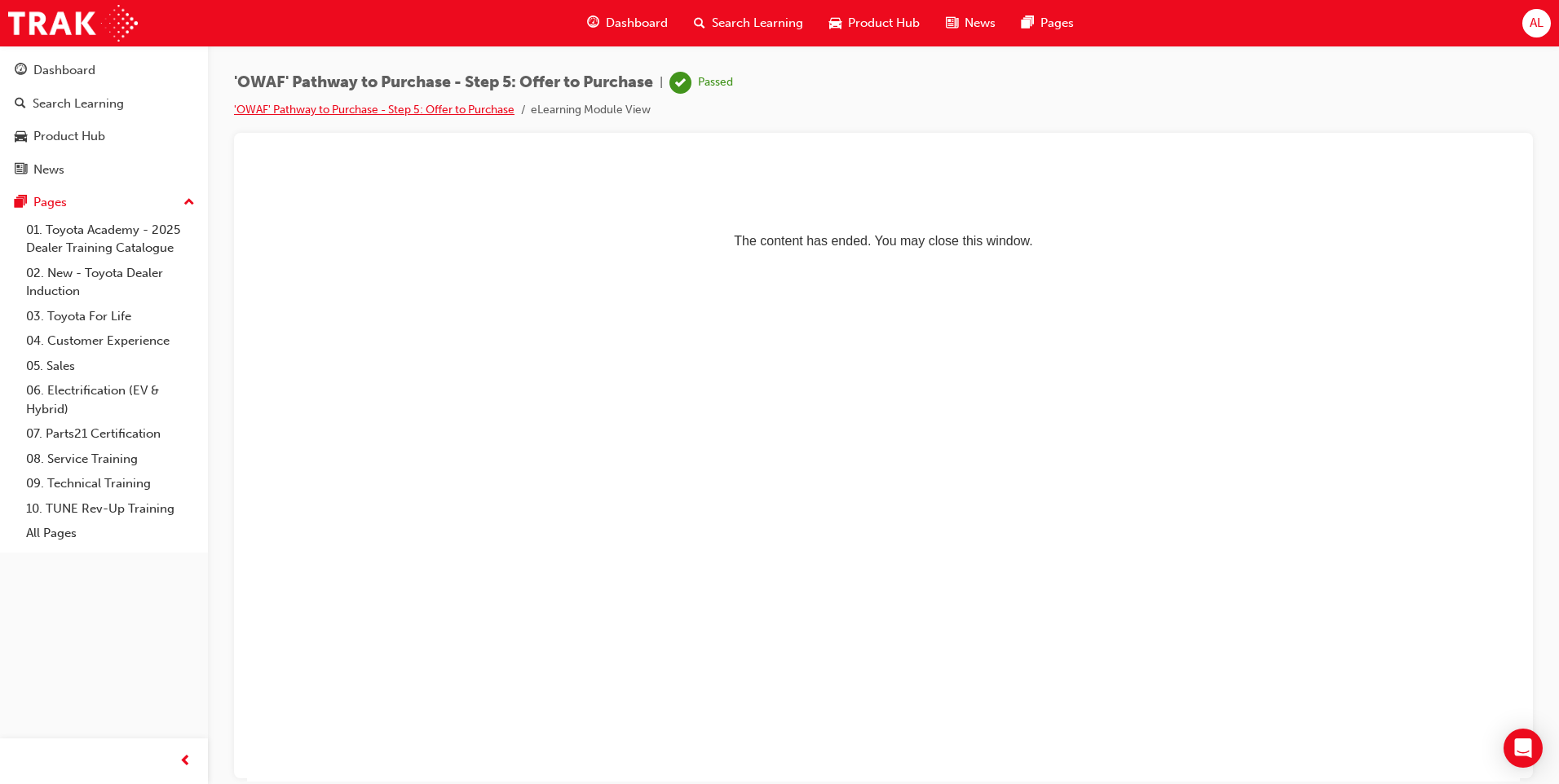
click at [347, 110] on link "'OWAF' Pathway to Purchase - Step 5: Offer to Purchase" at bounding box center [374, 110] width 281 height 14
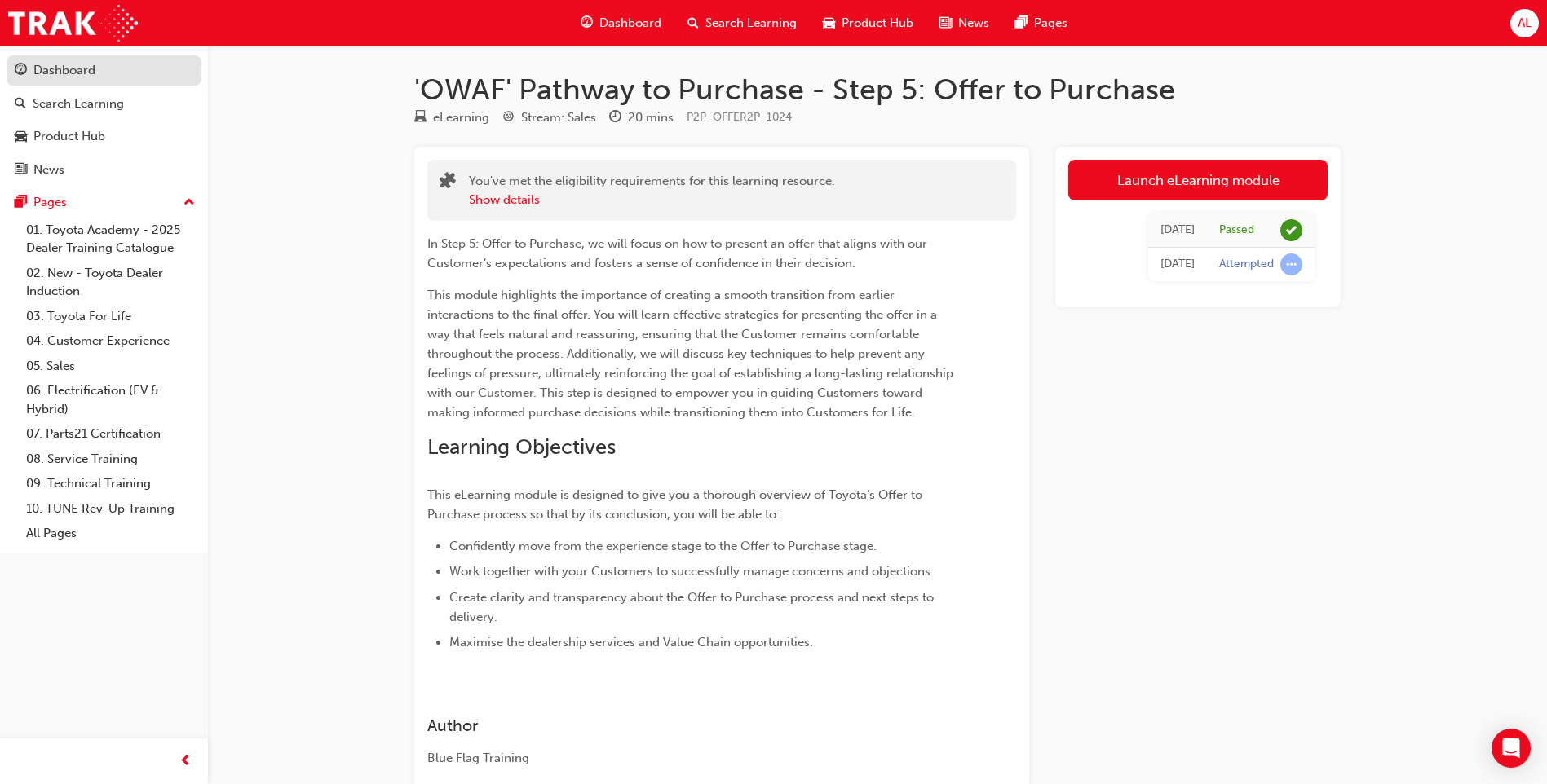
click at [66, 71] on div "Dashboard" at bounding box center [65, 70] width 62 height 19
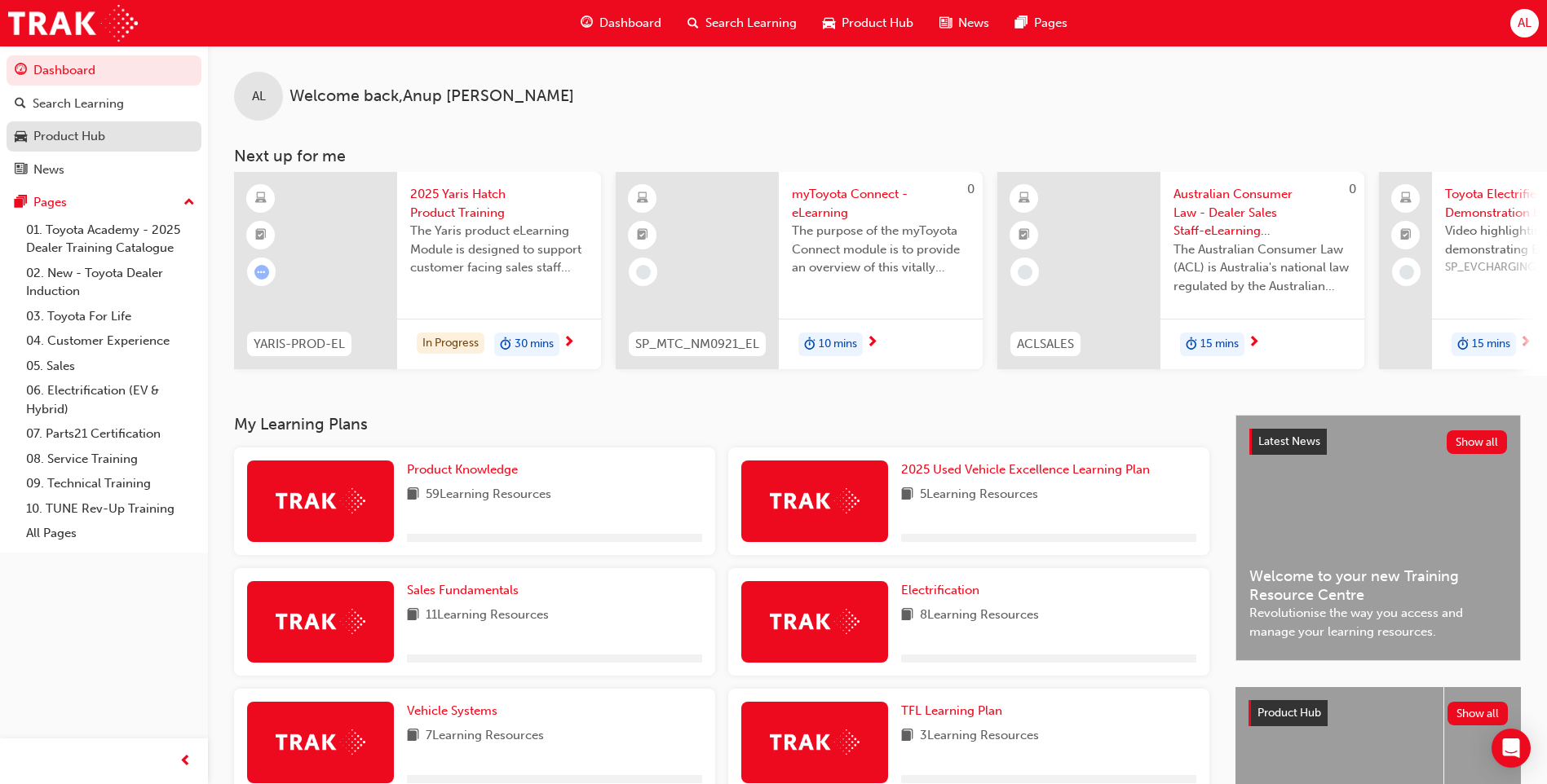
drag, startPoint x: 103, startPoint y: 135, endPoint x: 147, endPoint y: 137, distance: 44.0
click at [103, 136] on div "Product Hub" at bounding box center [70, 136] width 72 height 19
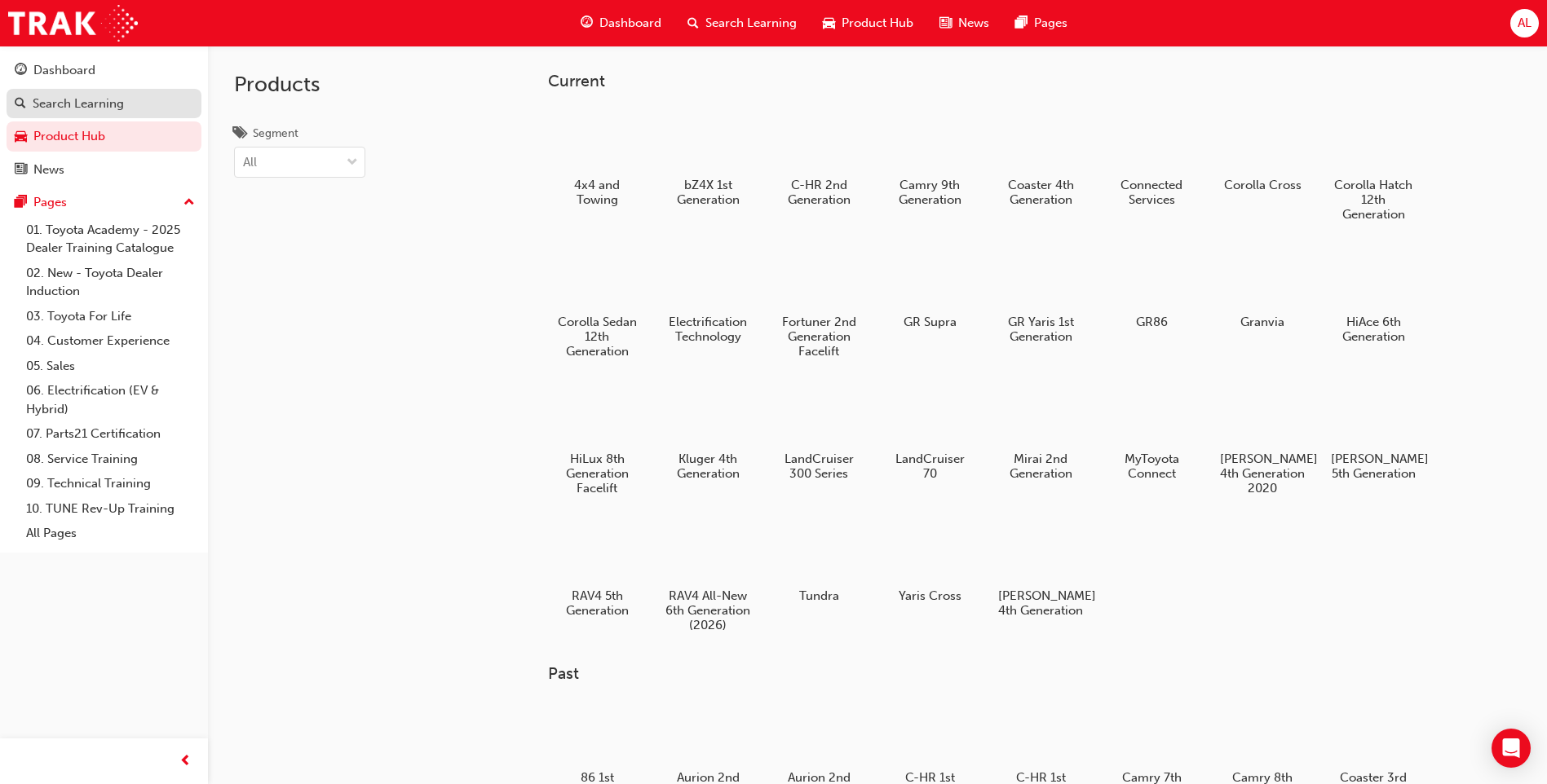
click at [91, 107] on div "Search Learning" at bounding box center [78, 103] width 91 height 19
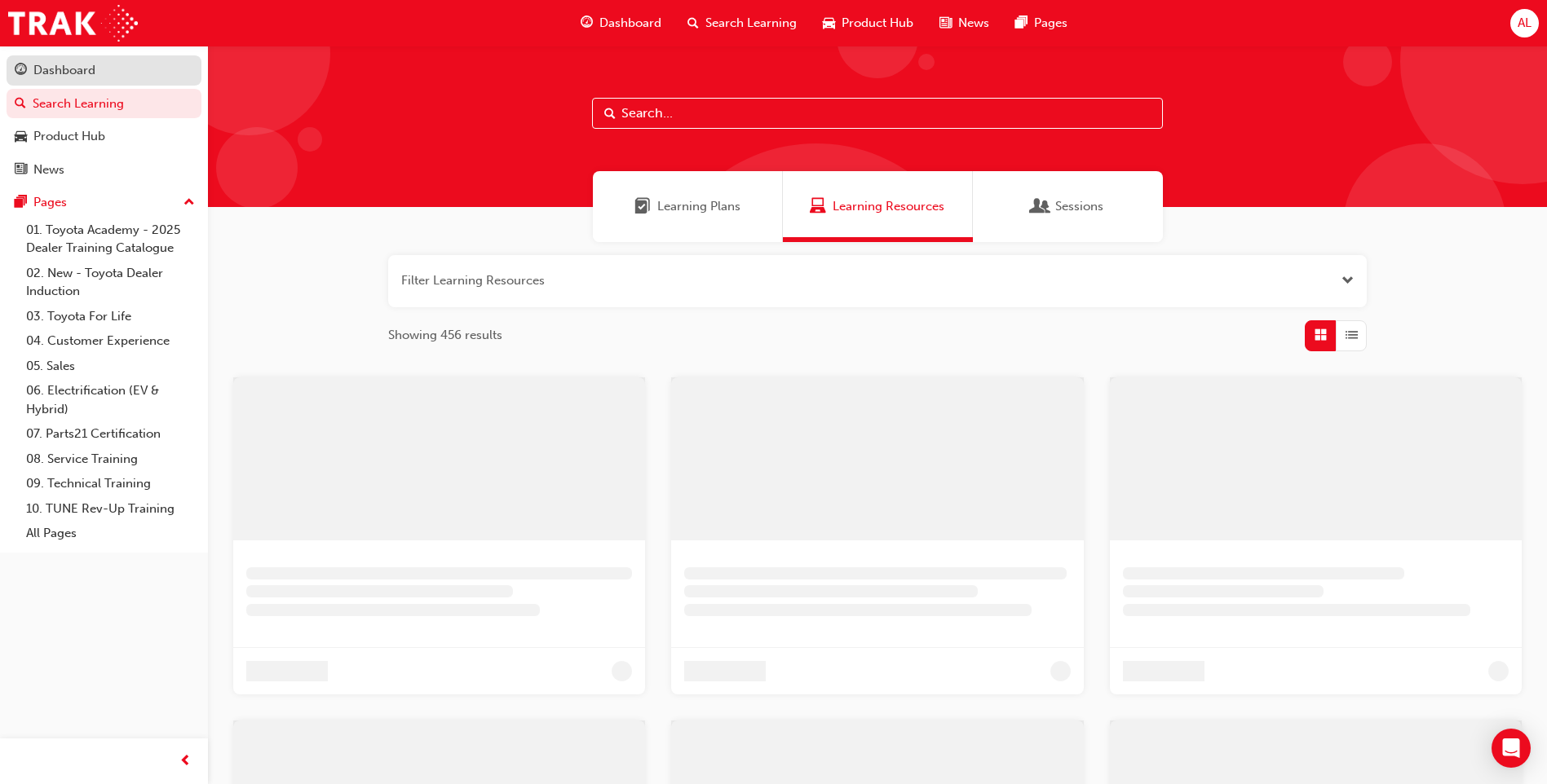
click at [87, 68] on div "Dashboard" at bounding box center [65, 70] width 62 height 19
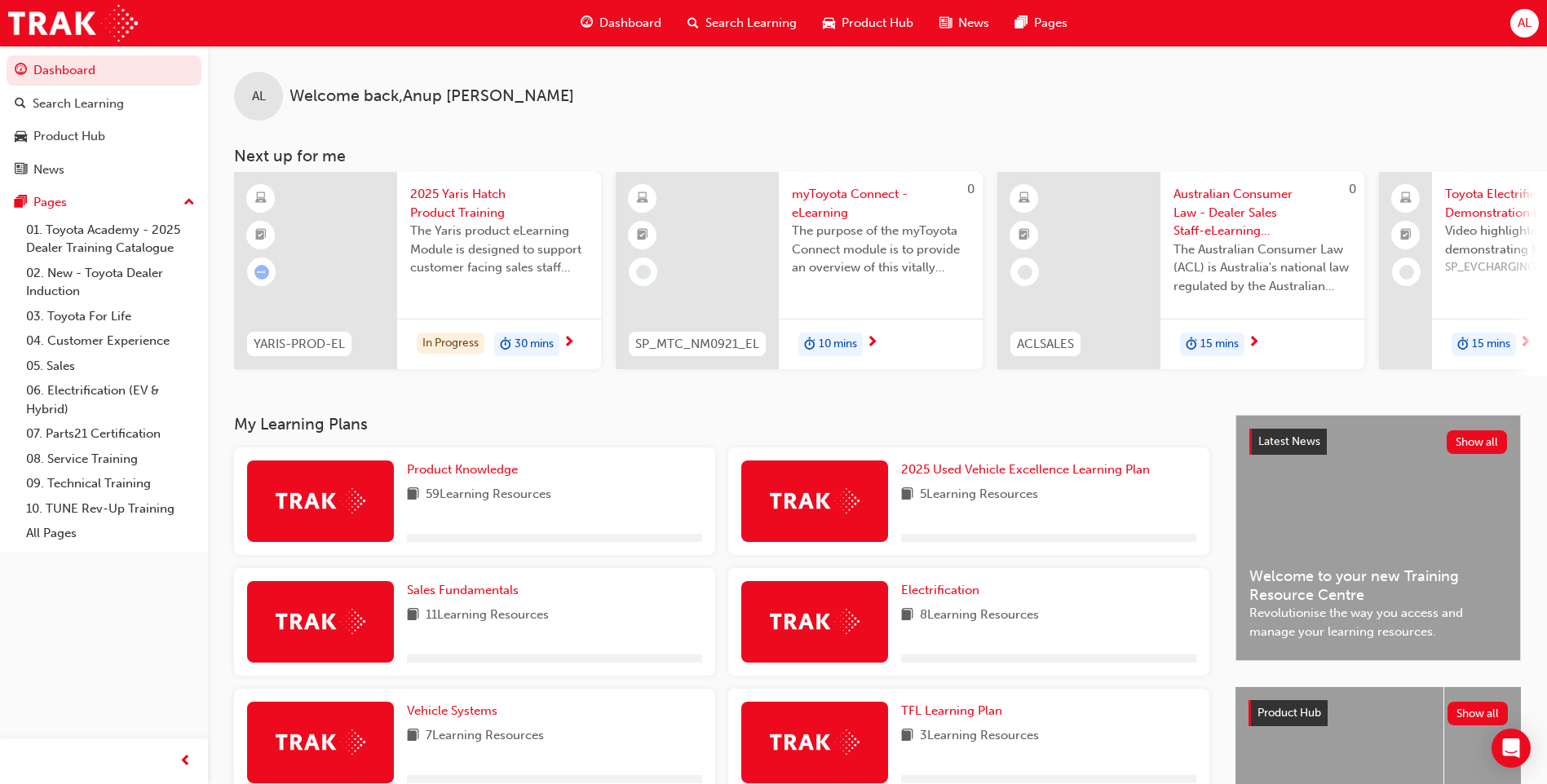
scroll to position [245, 0]
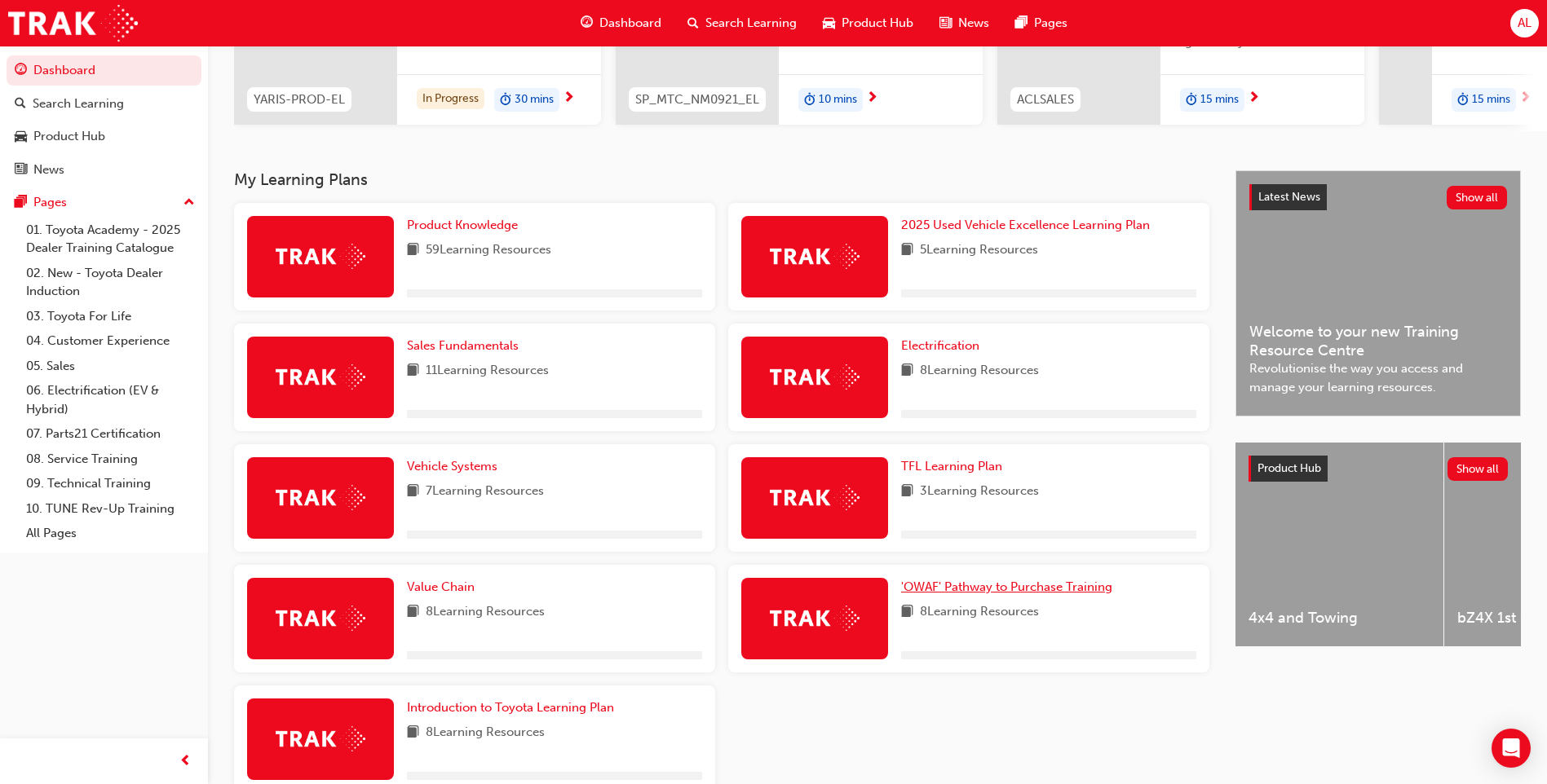
click at [1032, 594] on span "'OWAF' Pathway to Purchase Training" at bounding box center [1006, 587] width 211 height 14
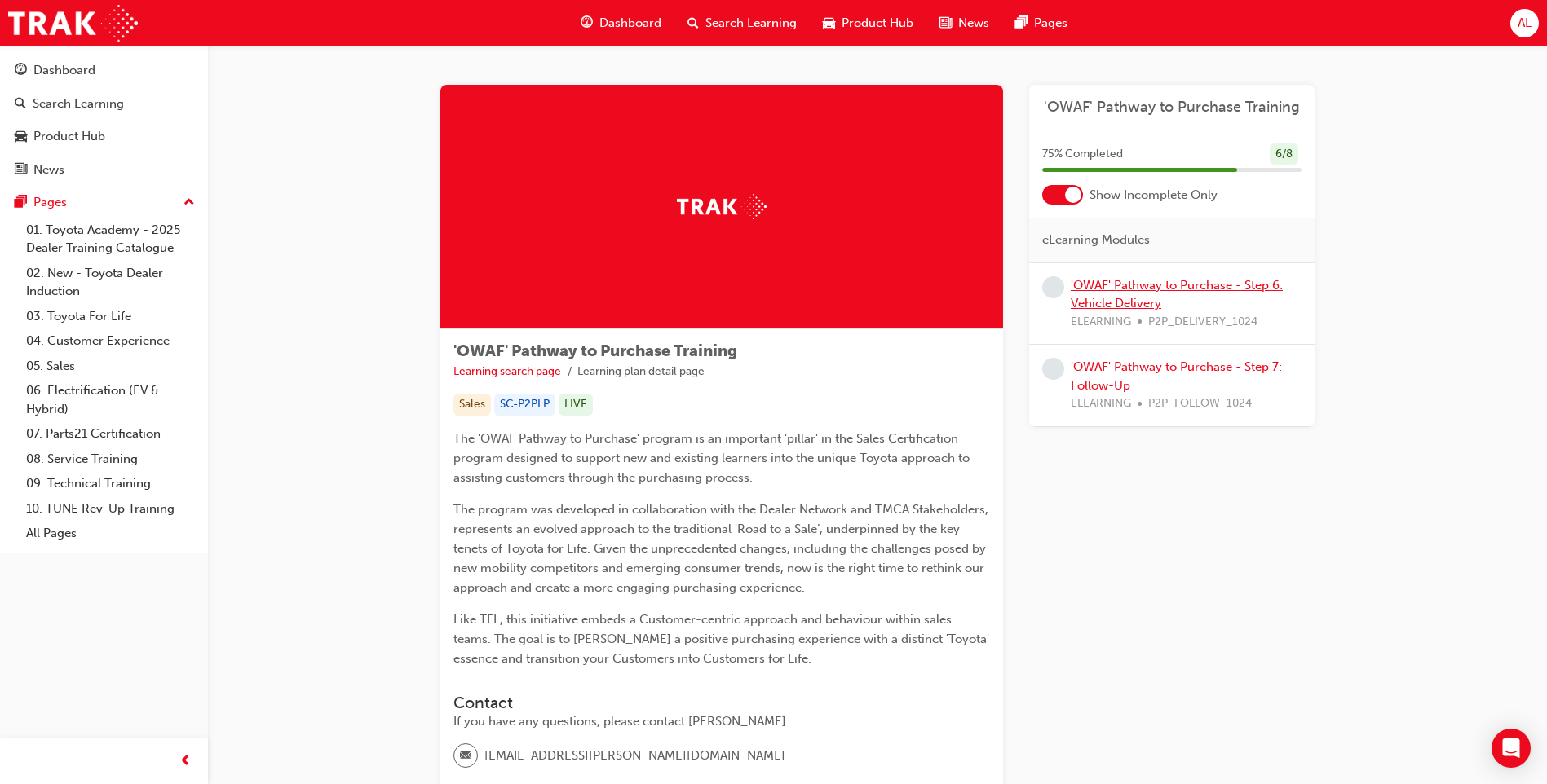
click at [1134, 287] on link "'OWAF' Pathway to Purchase - Step 6: Vehicle Delivery" at bounding box center [1176, 295] width 212 height 34
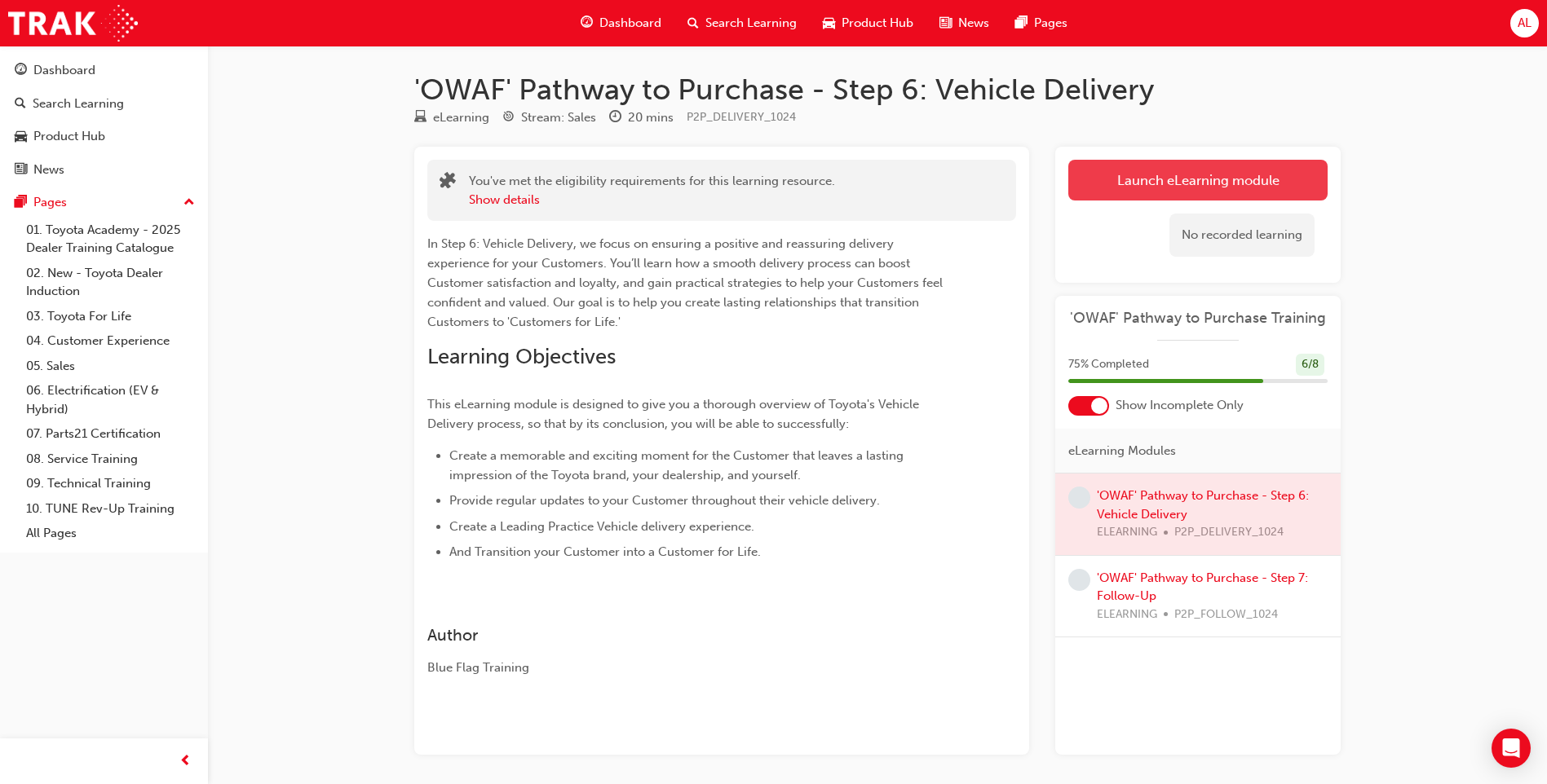
click at [1191, 175] on link "Launch eLearning module" at bounding box center [1198, 180] width 259 height 41
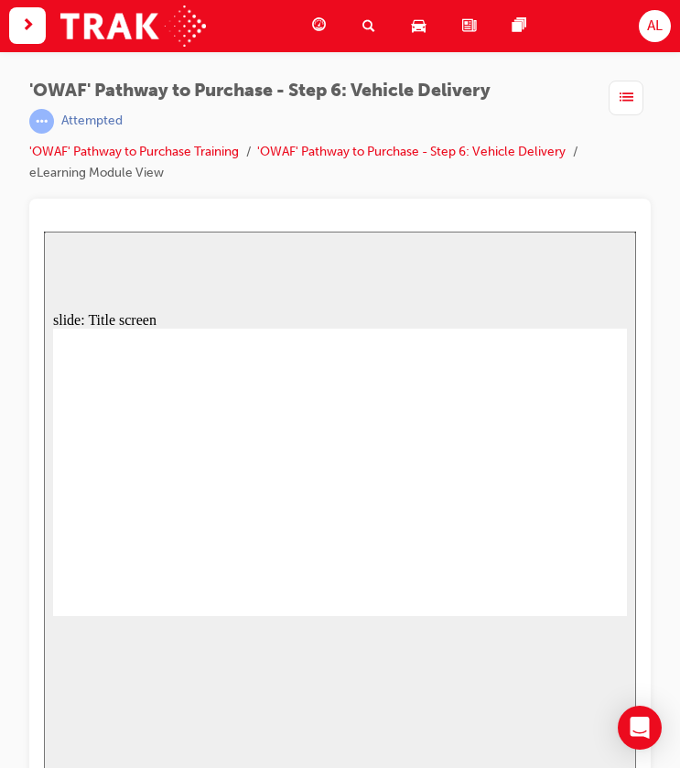
scroll to position [47, 0]
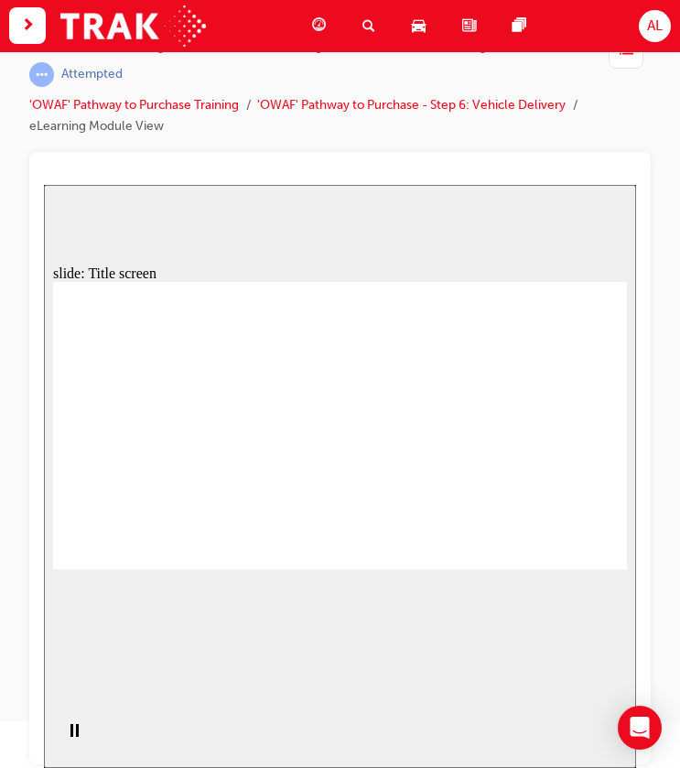
drag, startPoint x: 470, startPoint y: 405, endPoint x: 176, endPoint y: 296, distance: 314.4
